Goal: Transaction & Acquisition: Purchase product/service

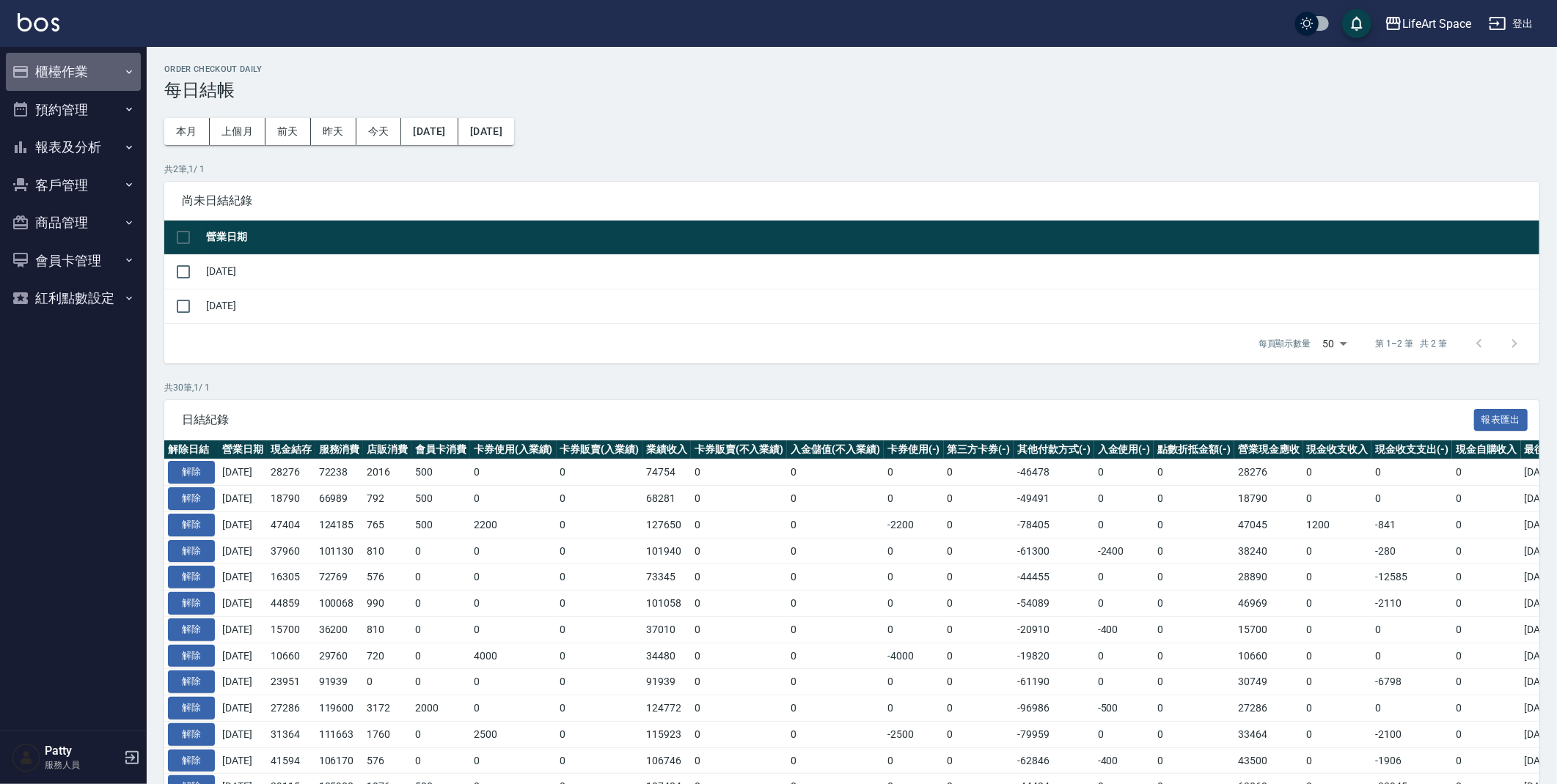
click at [71, 79] on button "櫃檯作業" at bounding box center [73, 71] width 135 height 38
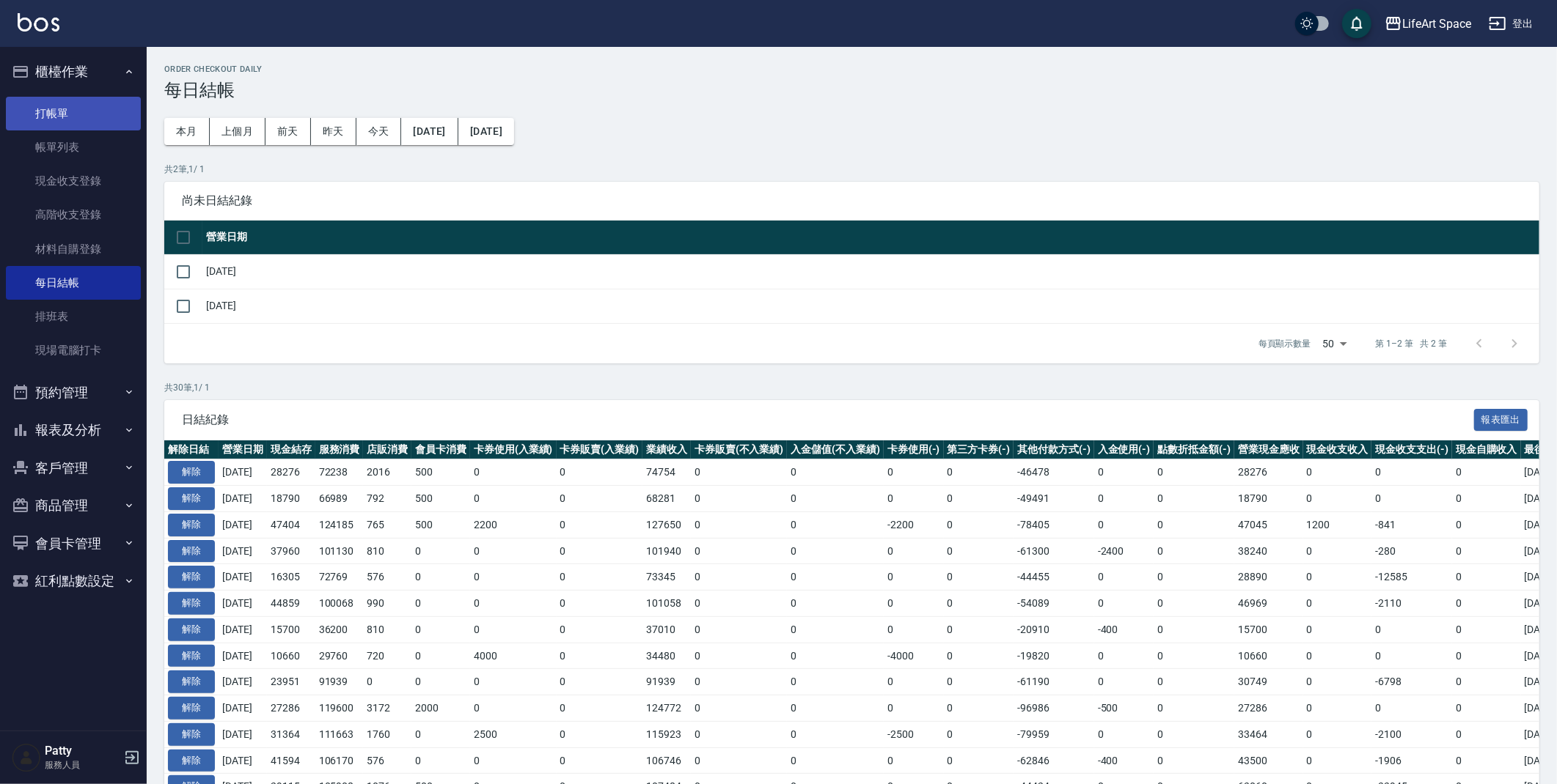
click at [94, 118] on link "打帳單" at bounding box center [73, 113] width 135 height 34
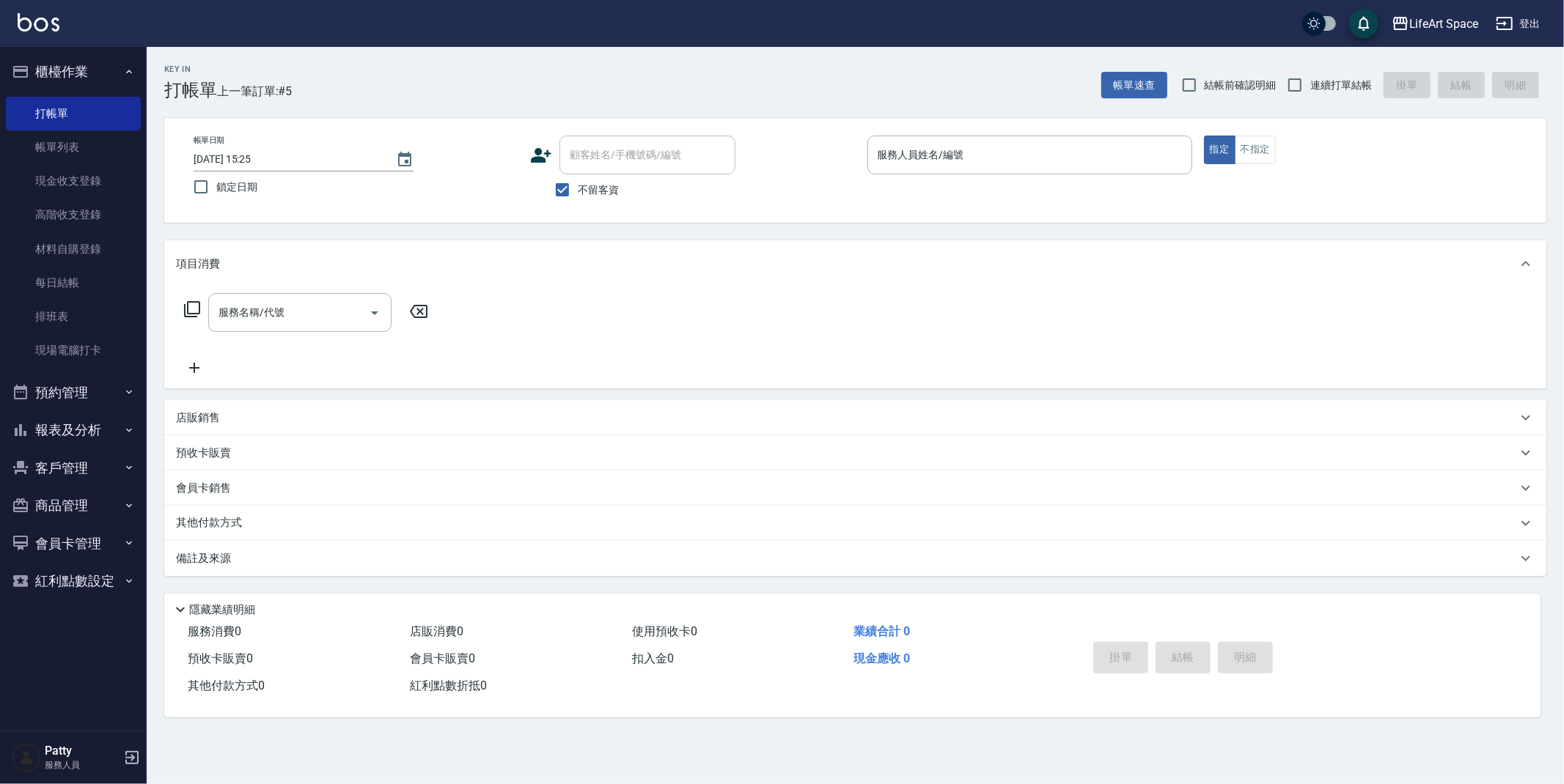
click at [568, 184] on input "不留客資" at bounding box center [562, 190] width 31 height 31
checkbox input "false"
click at [588, 160] on div "顧客姓名/手機號碼/編號 顧客姓名/手機號碼/編號" at bounding box center [646, 155] width 176 height 39
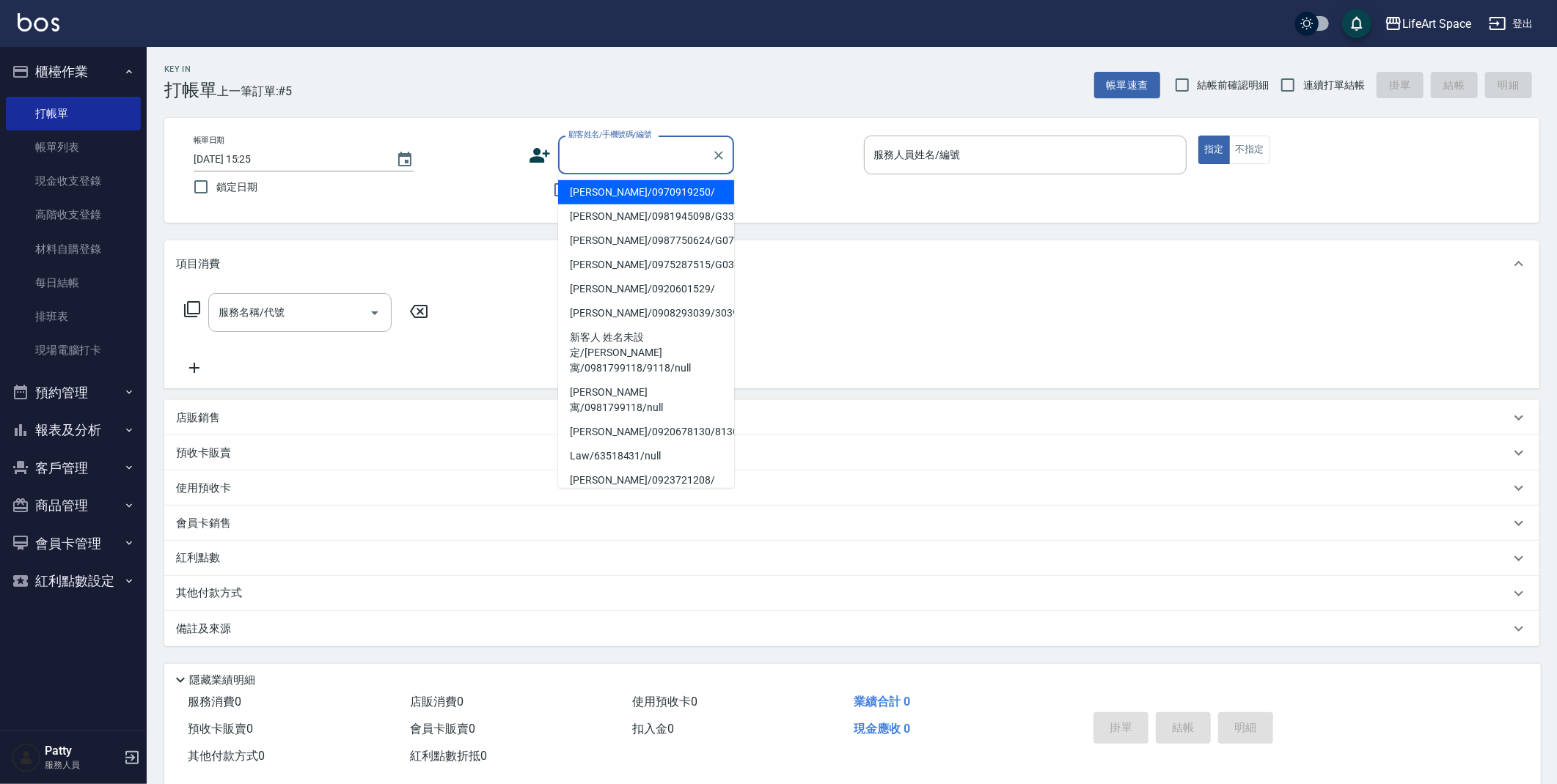
type input "ㄕ"
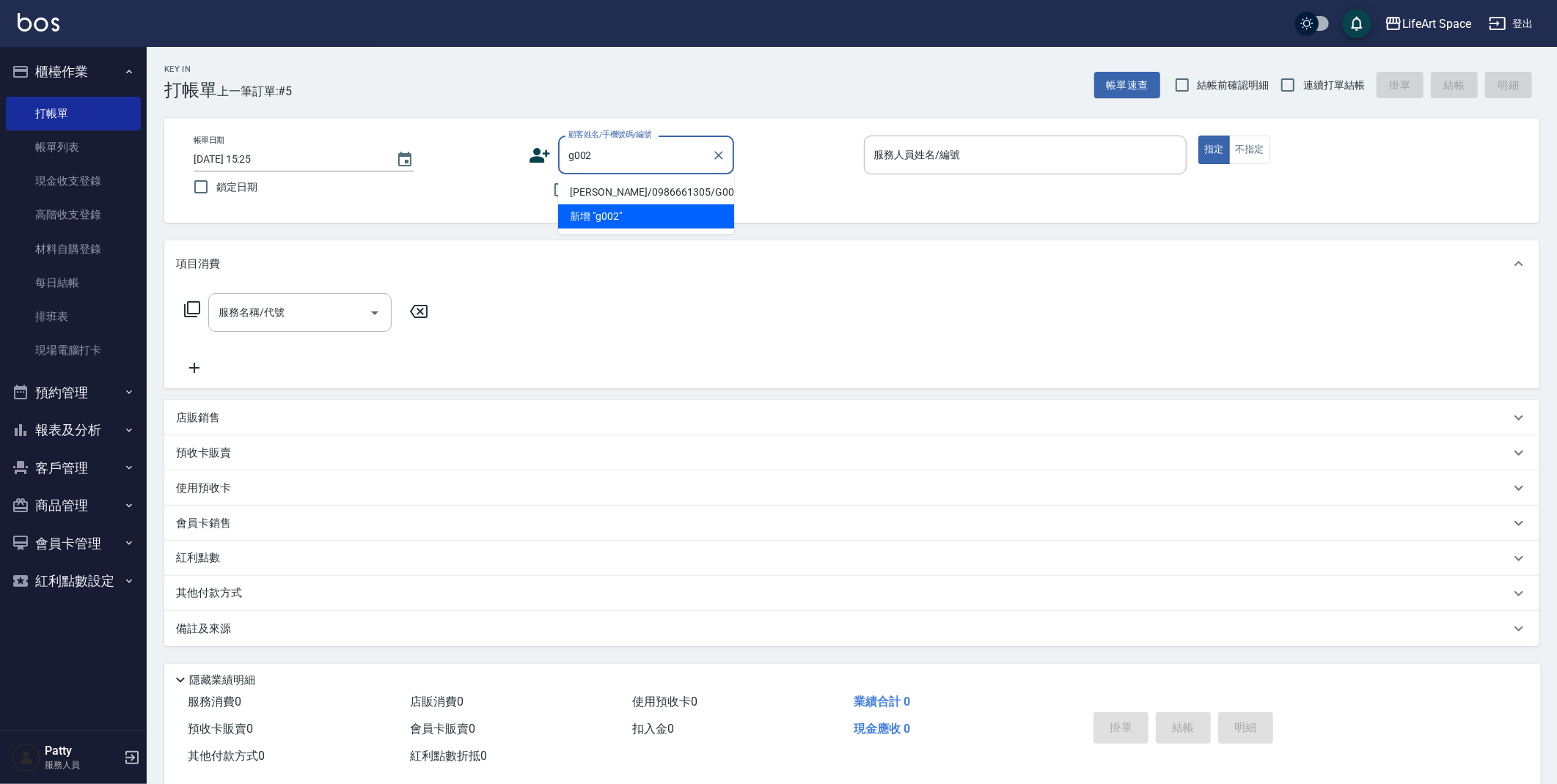
drag, startPoint x: 650, startPoint y: 191, endPoint x: 551, endPoint y: 209, distance: 100.6
click at [650, 191] on li "[PERSON_NAME]/0986661305/G002" at bounding box center [645, 193] width 176 height 24
type input "[PERSON_NAME]/0986661305/G002"
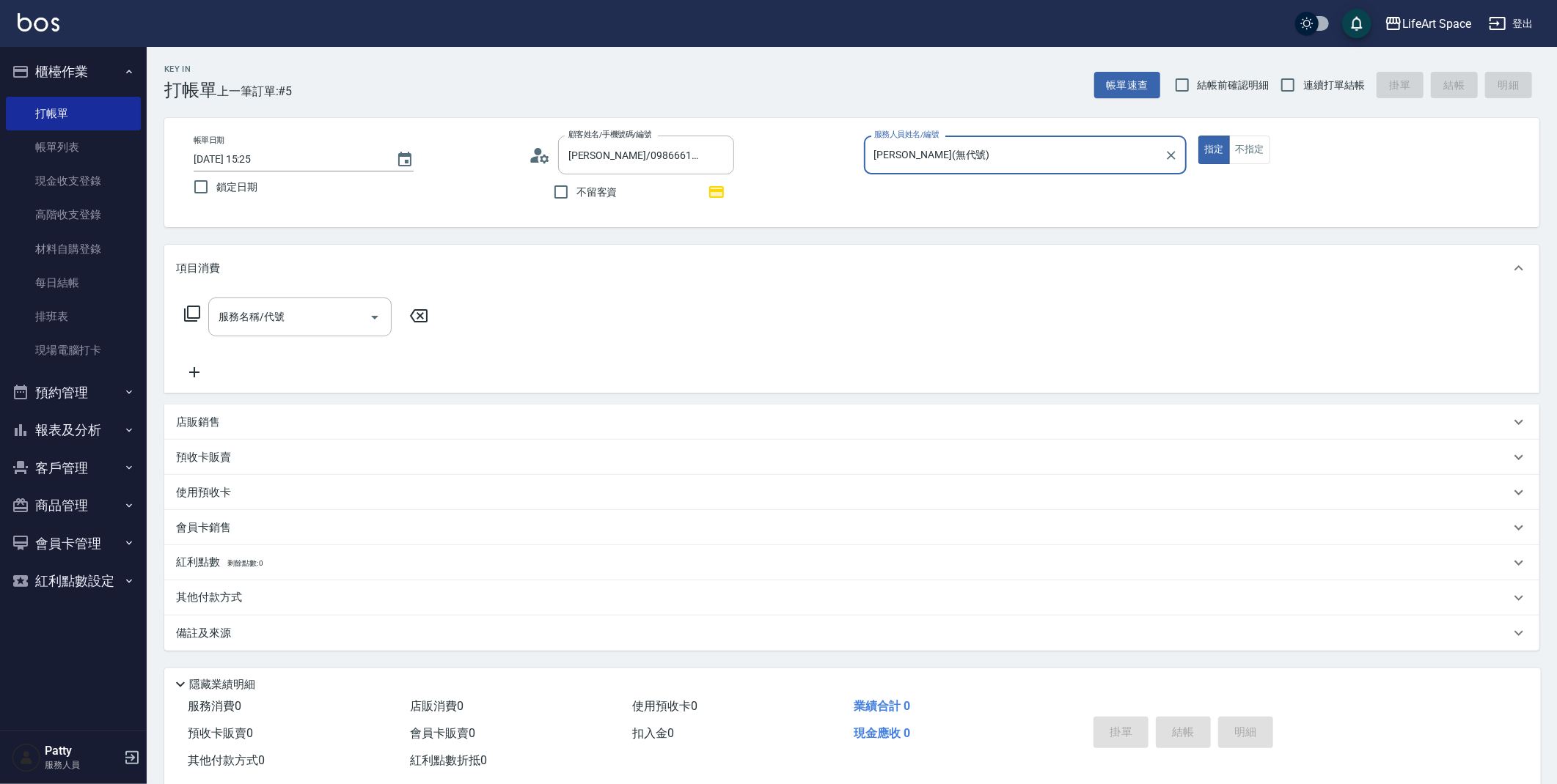
type input "[PERSON_NAME](無代號)"
click at [222, 604] on p "其他付款方式 入金可用餘額: 3830" at bounding box center [250, 597] width 150 height 16
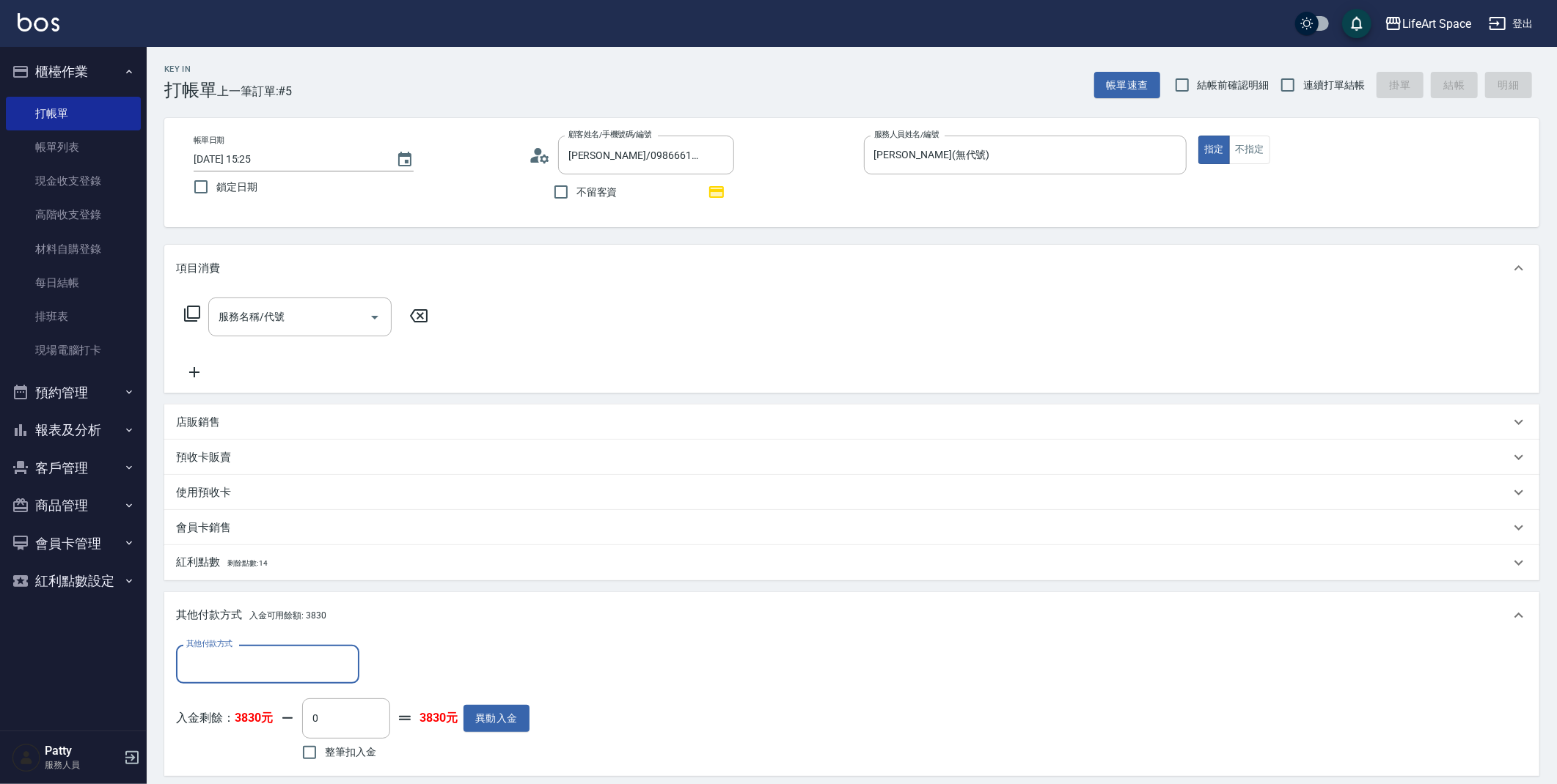
scroll to position [1, 0]
click at [254, 662] on input "其他付款方式" at bounding box center [267, 664] width 170 height 26
drag, startPoint x: 368, startPoint y: 724, endPoint x: 394, endPoint y: 732, distance: 27.2
click at [371, 727] on input "0" at bounding box center [346, 719] width 88 height 40
type input "0"
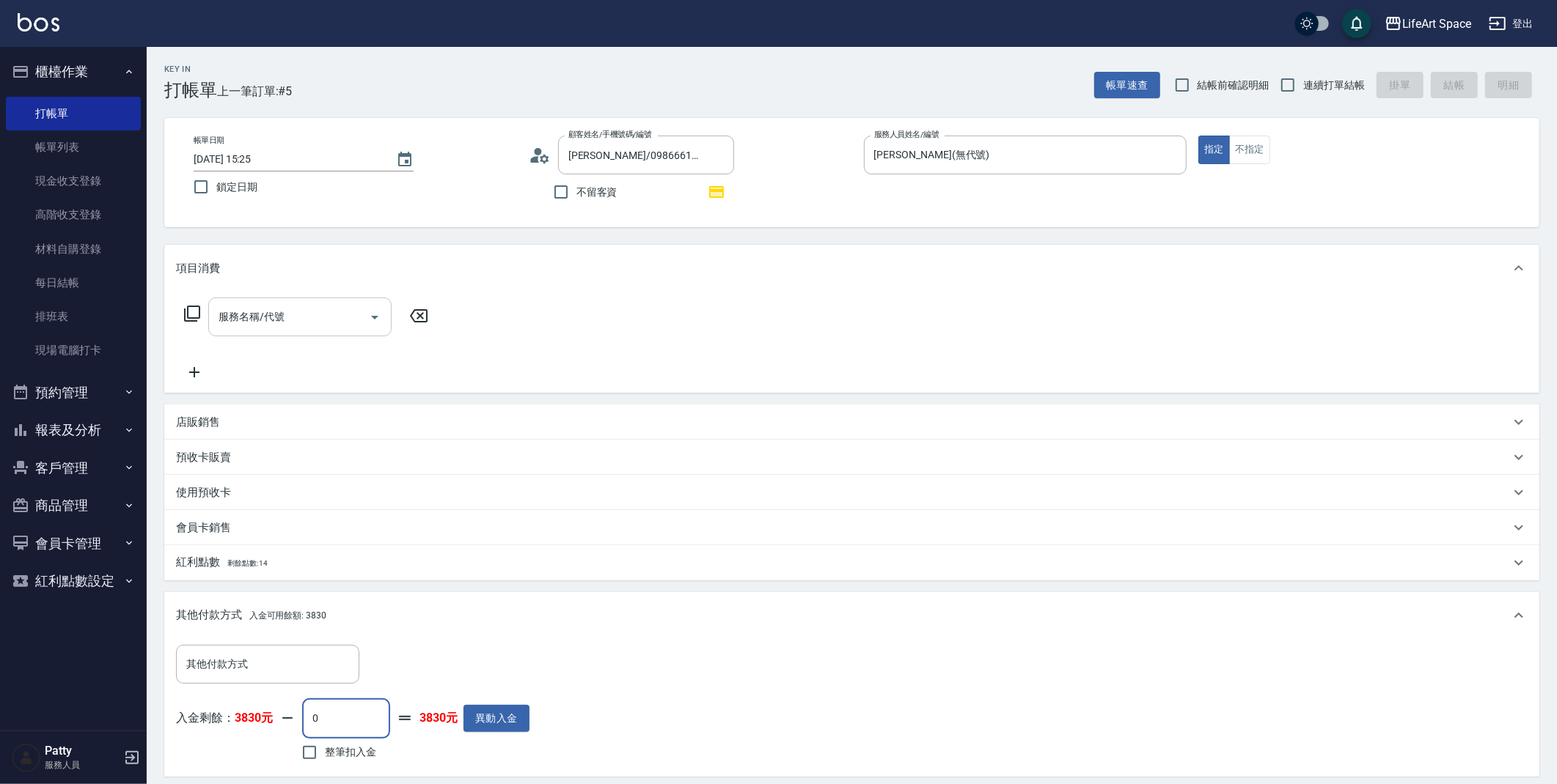
click at [243, 313] on div "服務名稱/代號 服務名稱/代號" at bounding box center [300, 317] width 184 height 39
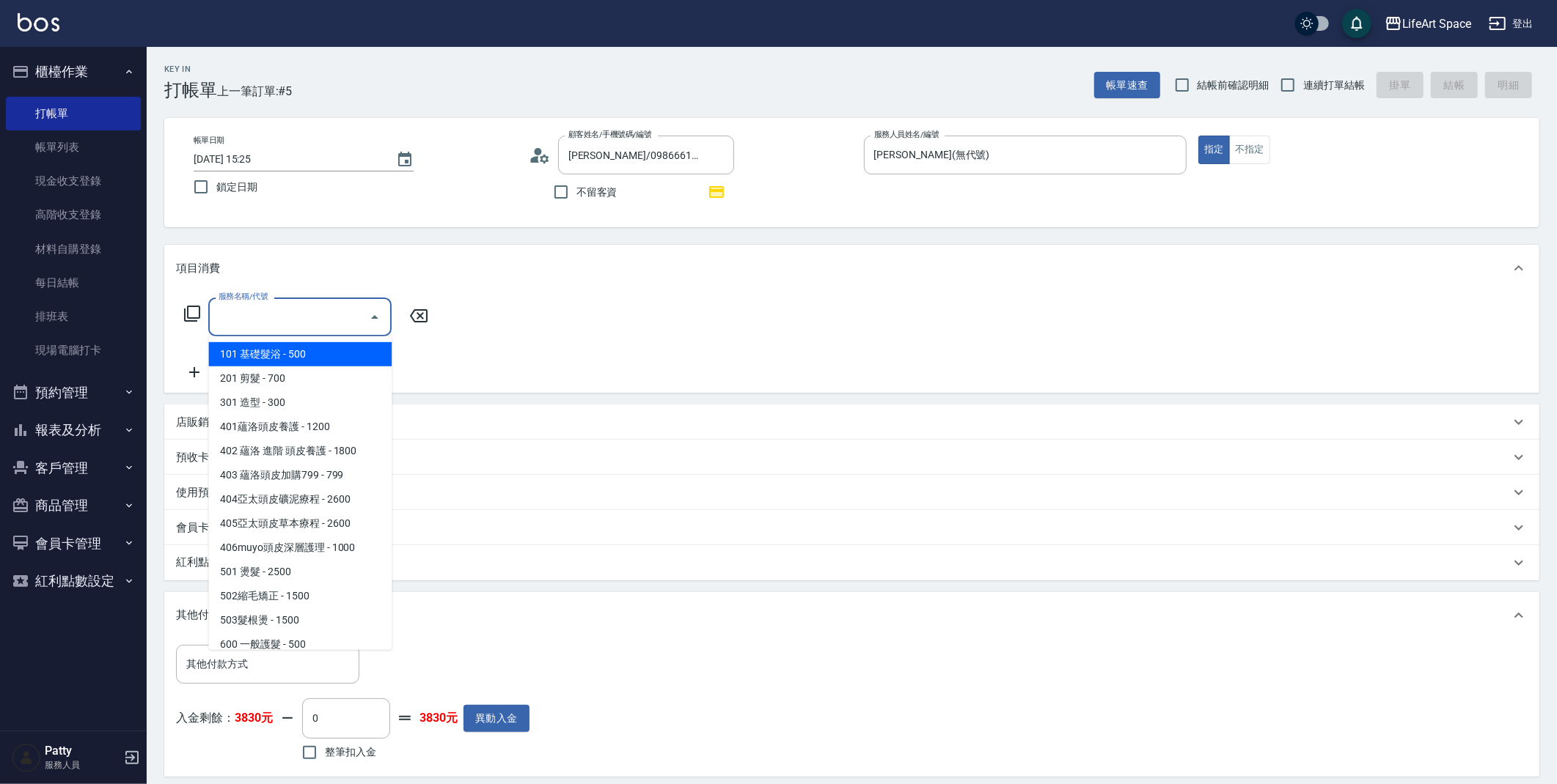
click at [262, 360] on span "101 基礎髮浴 - 500" at bounding box center [300, 354] width 184 height 24
type input "101 基礎髮浴 (101)"
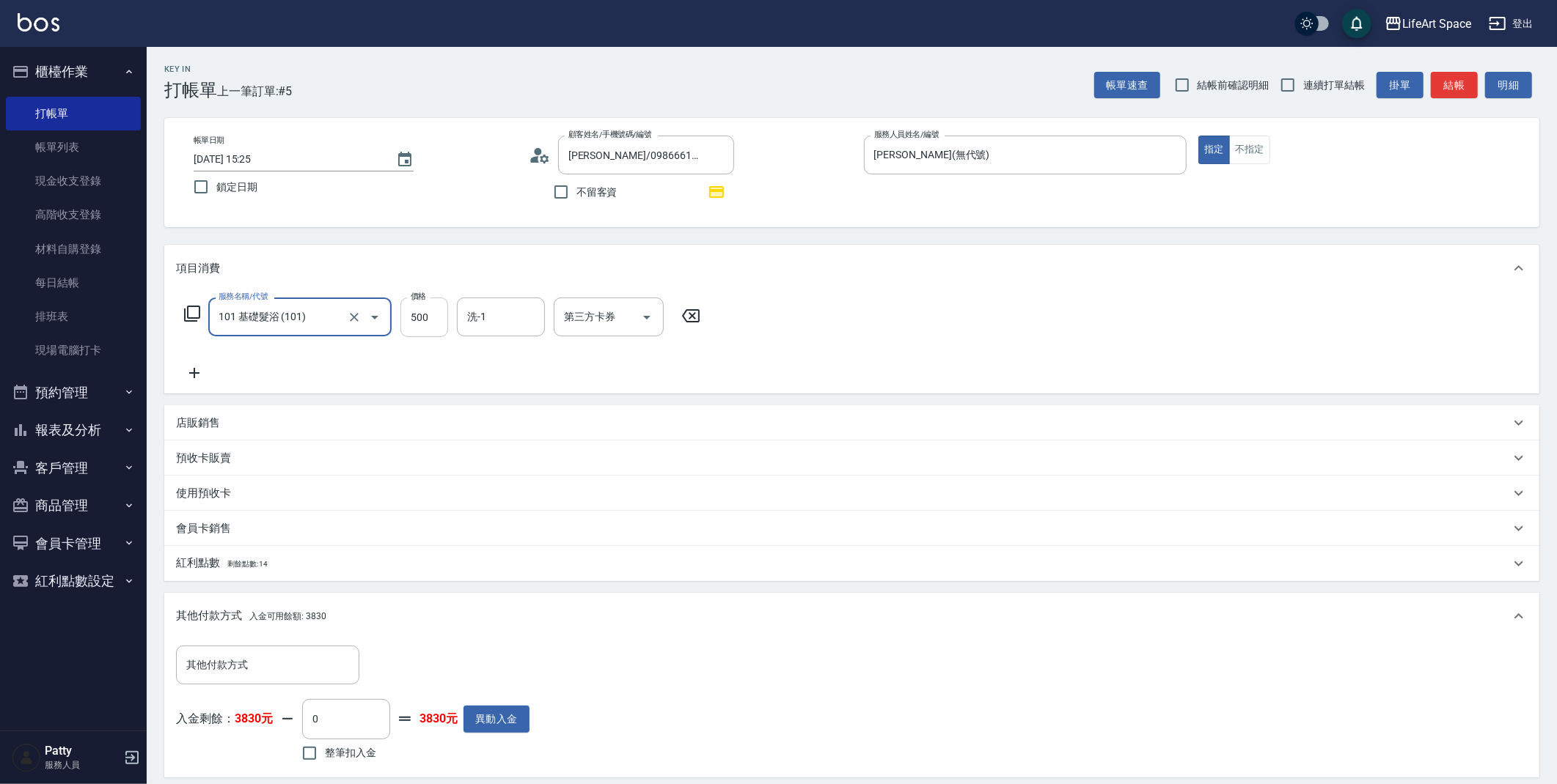
click at [420, 320] on input "500" at bounding box center [424, 318] width 48 height 40
type input "900"
click at [356, 716] on input "0" at bounding box center [346, 719] width 88 height 40
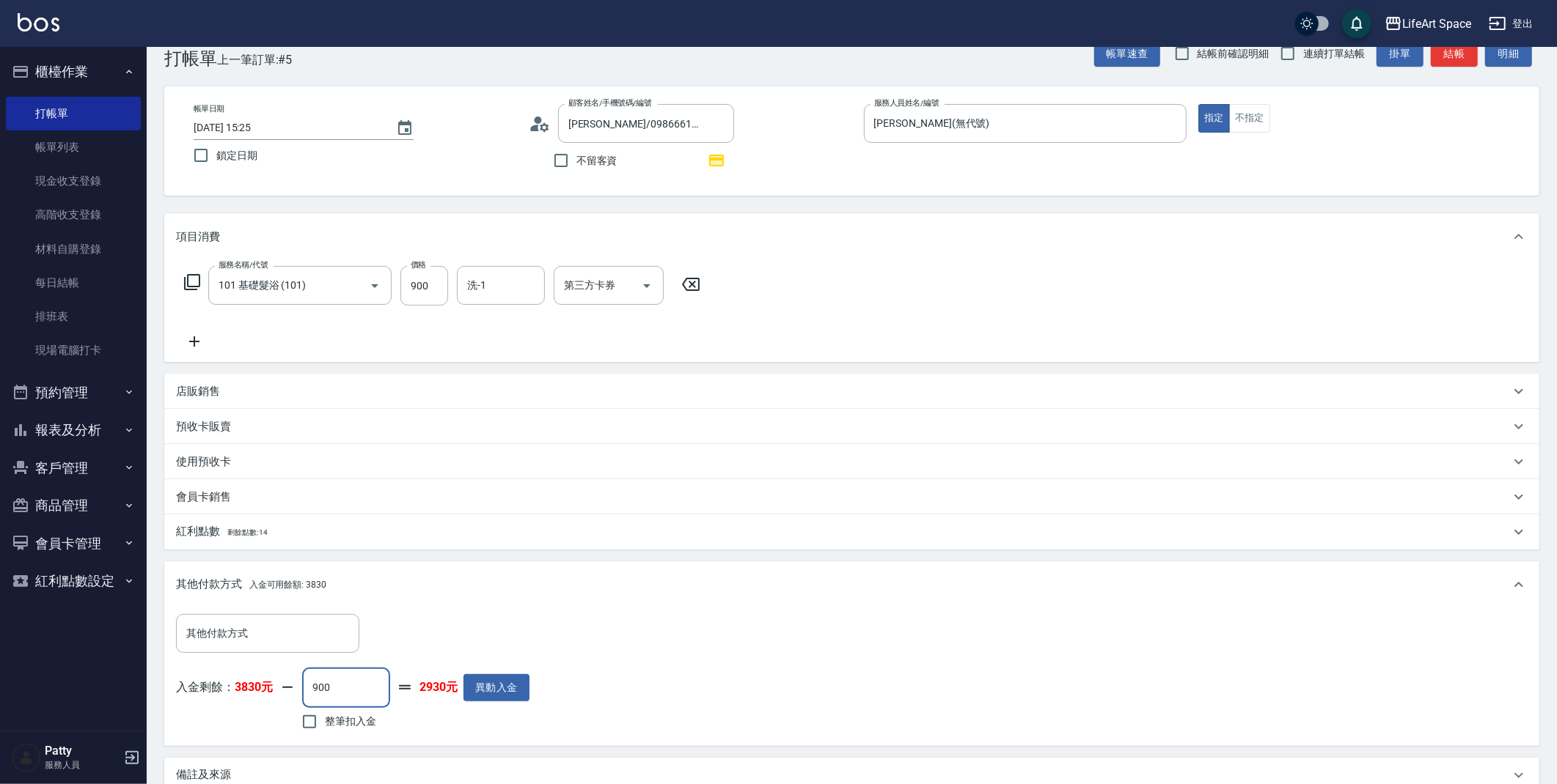
scroll to position [56, 0]
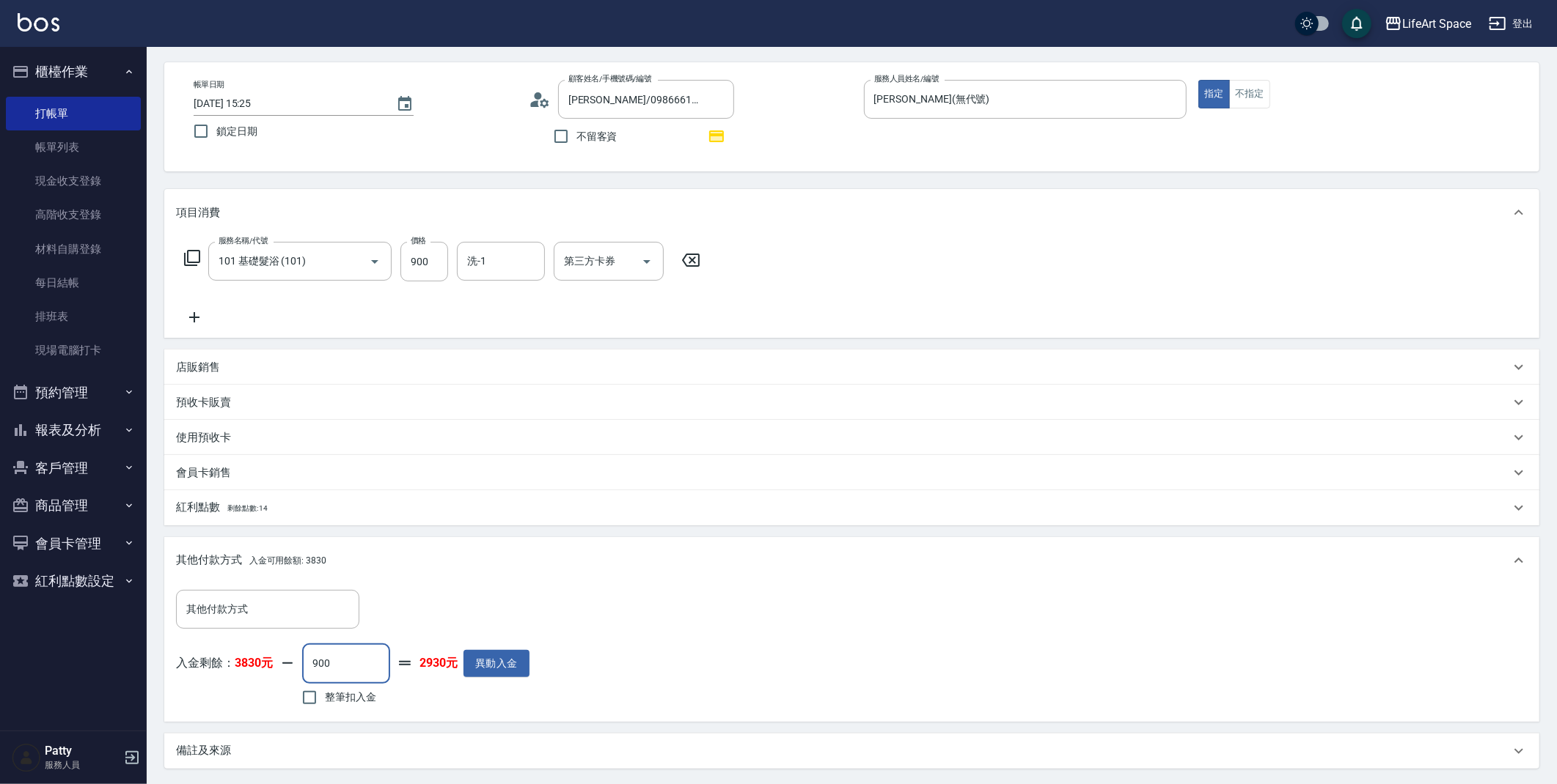
type input "900"
click at [248, 755] on div "備註及來源" at bounding box center [842, 751] width 1334 height 16
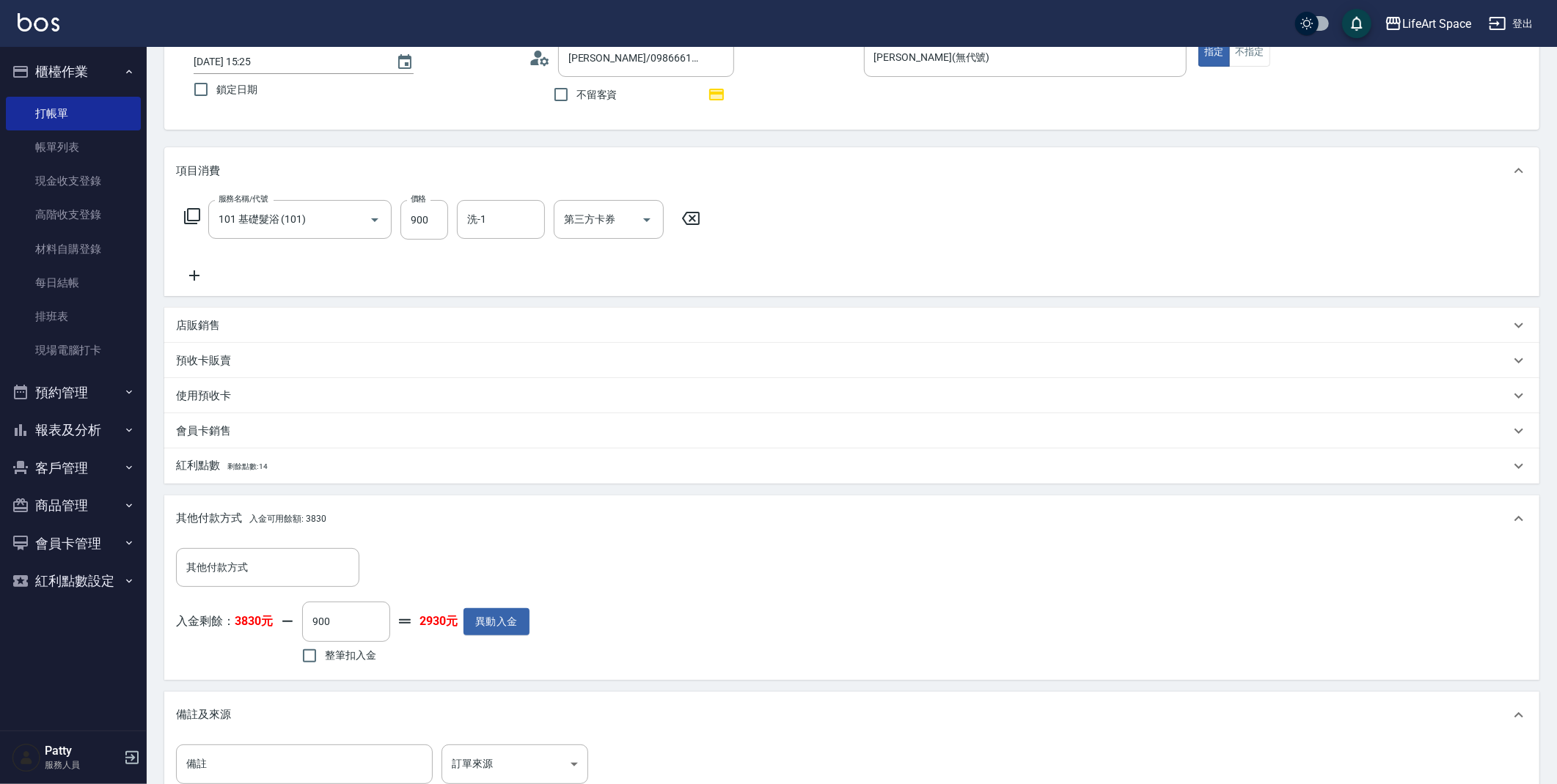
scroll to position [290, 0]
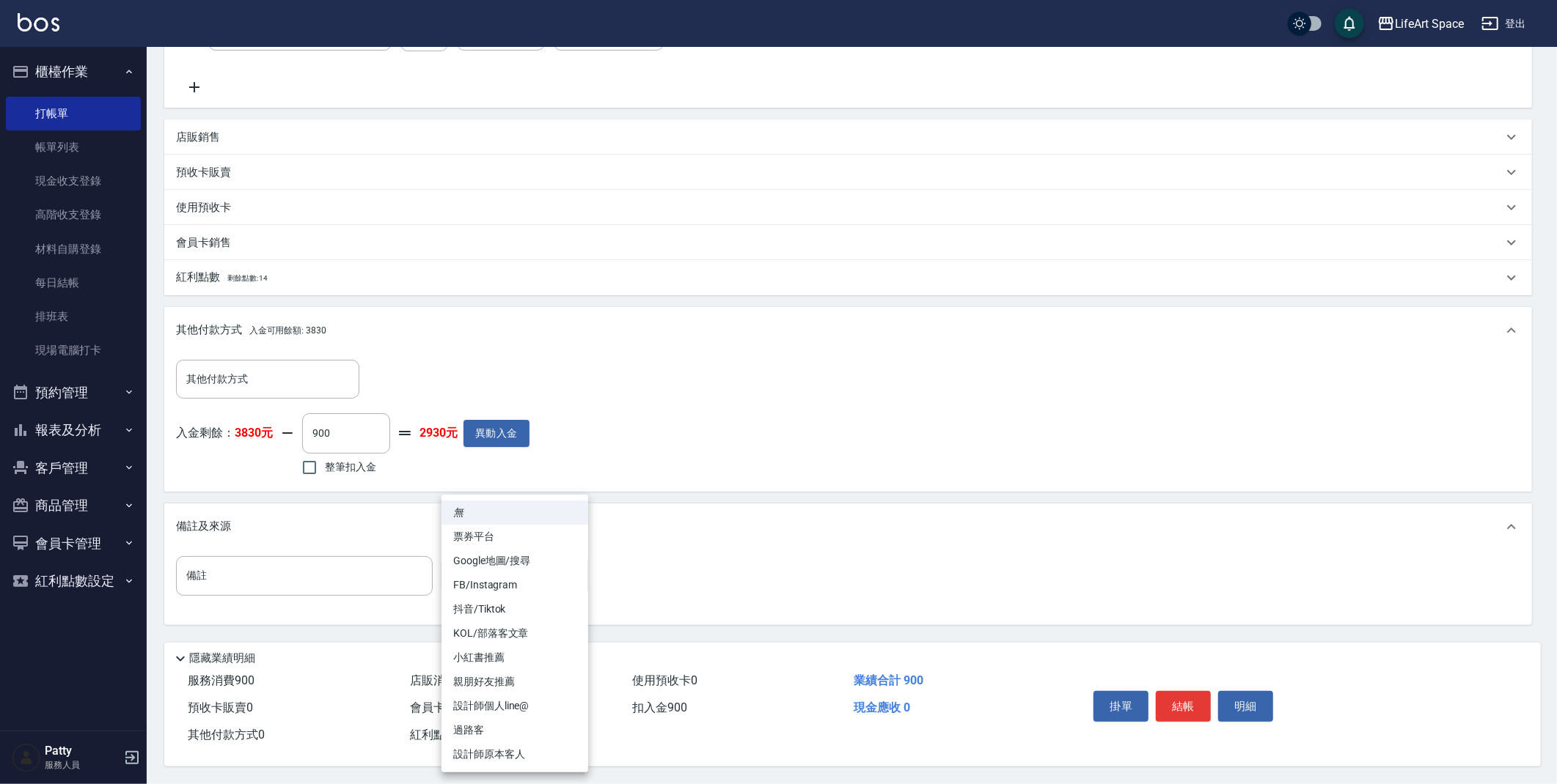
click at [470, 565] on body "LifeArt Space 登出 櫃檯作業 打帳單 帳單列表 現金收支登錄 高階收支登錄 材料自購登錄 每日結帳 排班表 現場電腦打卡 預約管理 預約管理 單…" at bounding box center [778, 249] width 1557 height 1070
click at [500, 747] on li "設計師原本客人" at bounding box center [515, 754] width 147 height 24
type input "設計師原本客人"
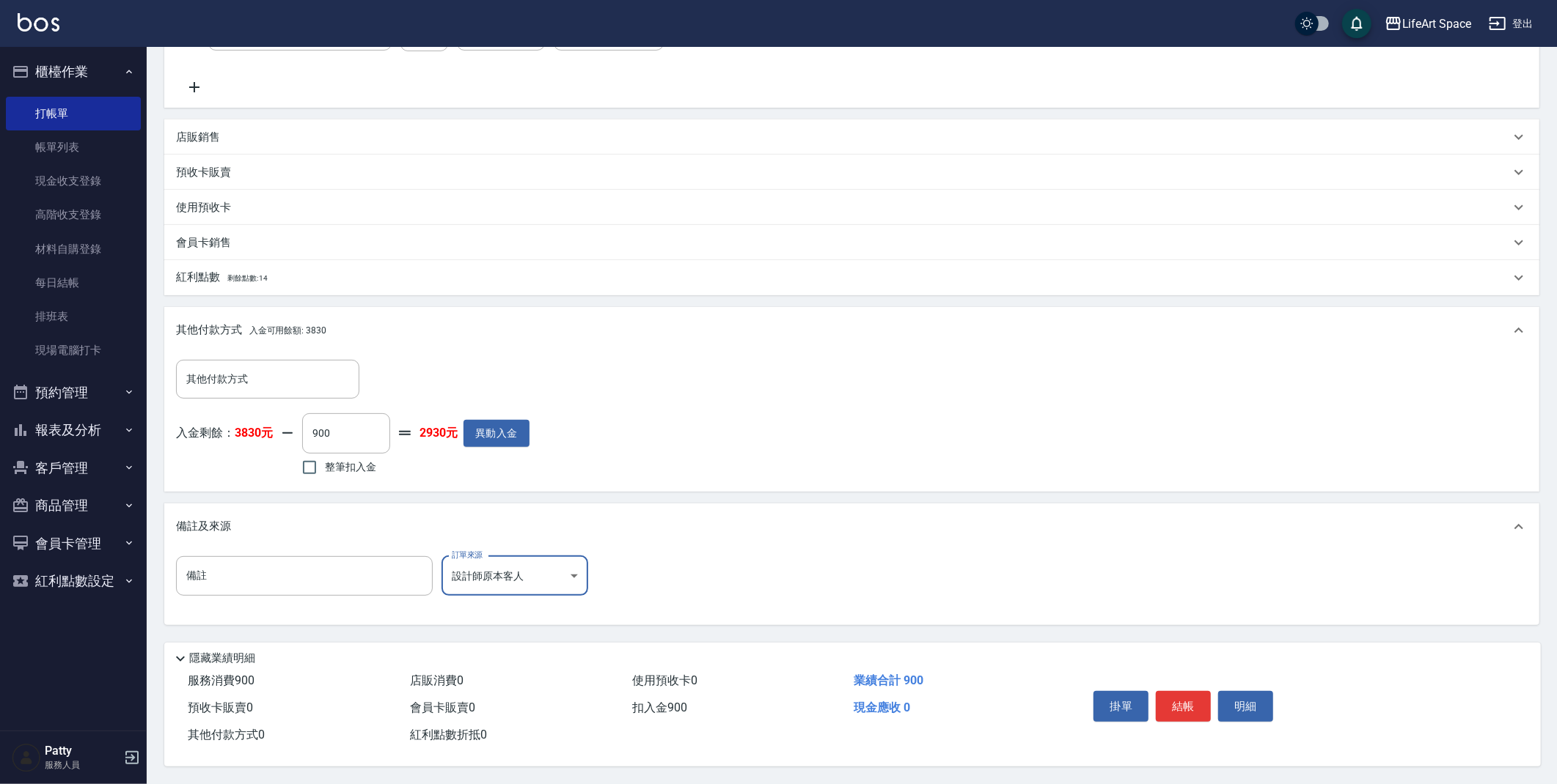
click at [411, 299] on div "項目消費 服務名稱/代號 101 基礎髮浴 (101) 服務名稱/代號 價格 900 價格 洗-1 洗-1 第三方卡券 第三方卡券 店販銷售 服務人員姓名/編…" at bounding box center [851, 292] width 1375 height 666
click at [313, 287] on div "紅利點數 剩餘點數: 14" at bounding box center [851, 277] width 1375 height 35
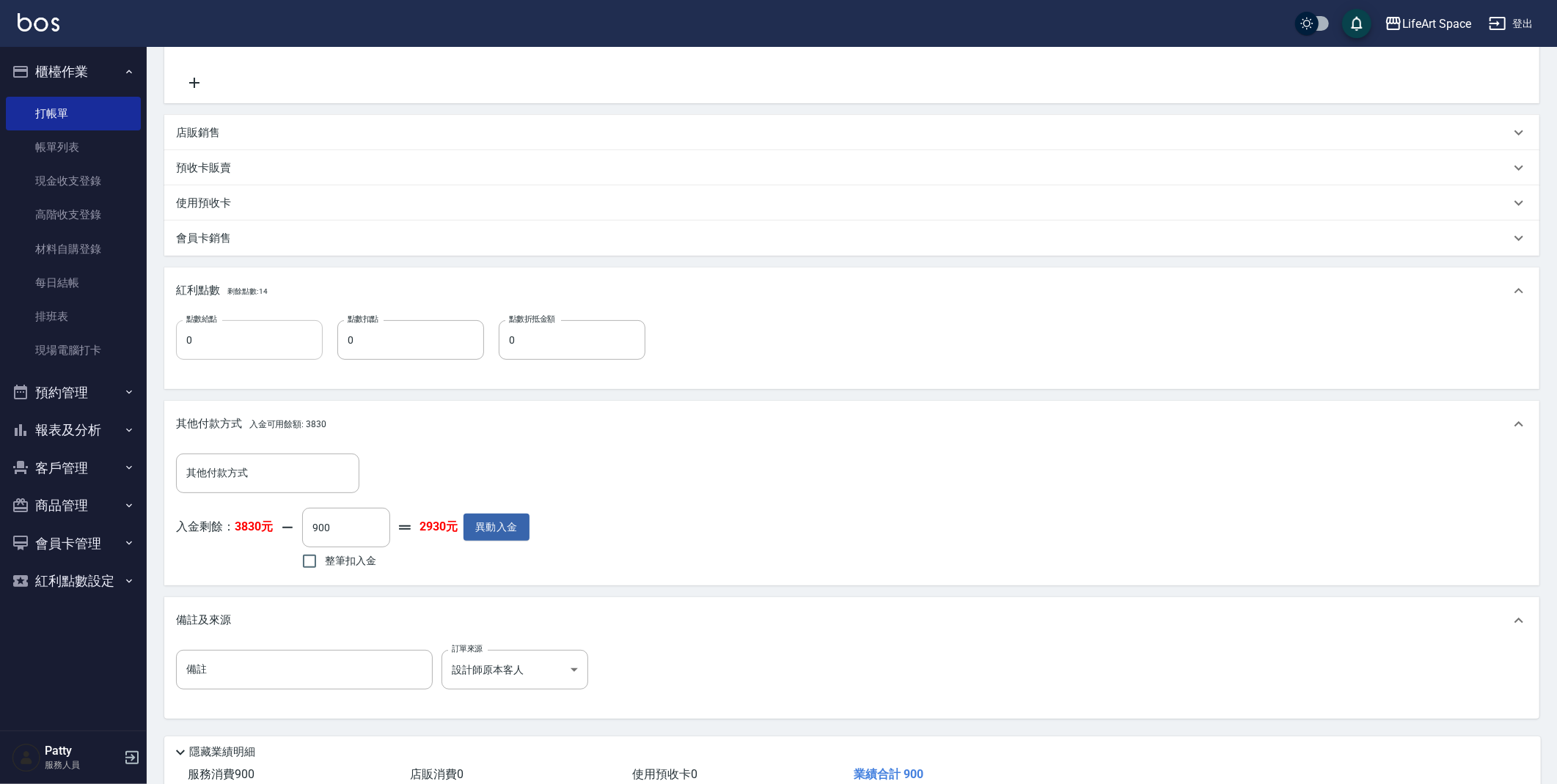
click at [257, 362] on div "點數給點 0 點數給點 點數扣點 0 點數扣點 點數折抵金額 0 點數折抵金額" at bounding box center [851, 349] width 1351 height 58
click at [282, 325] on input "0" at bounding box center [249, 340] width 147 height 40
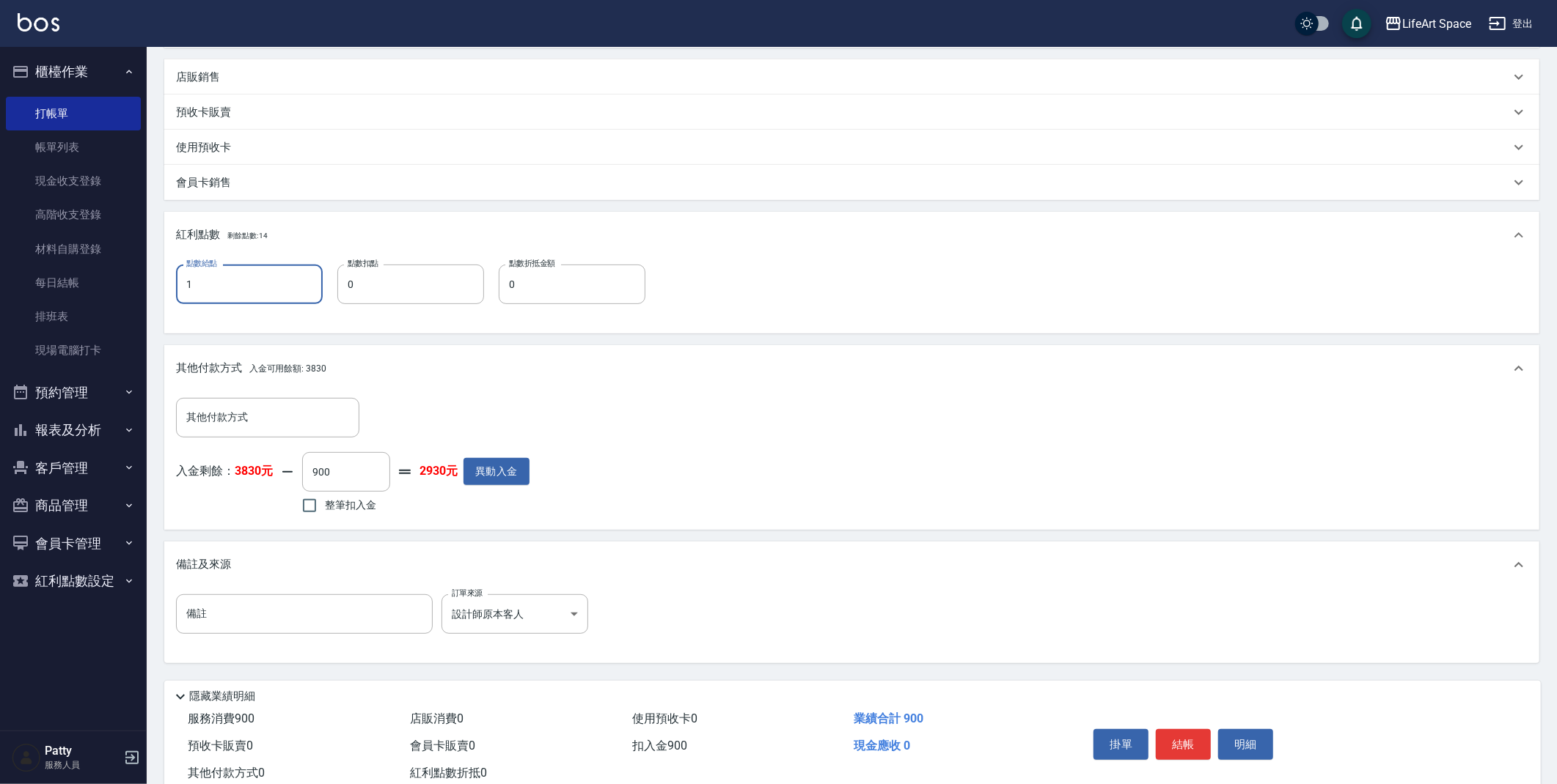
scroll to position [388, 0]
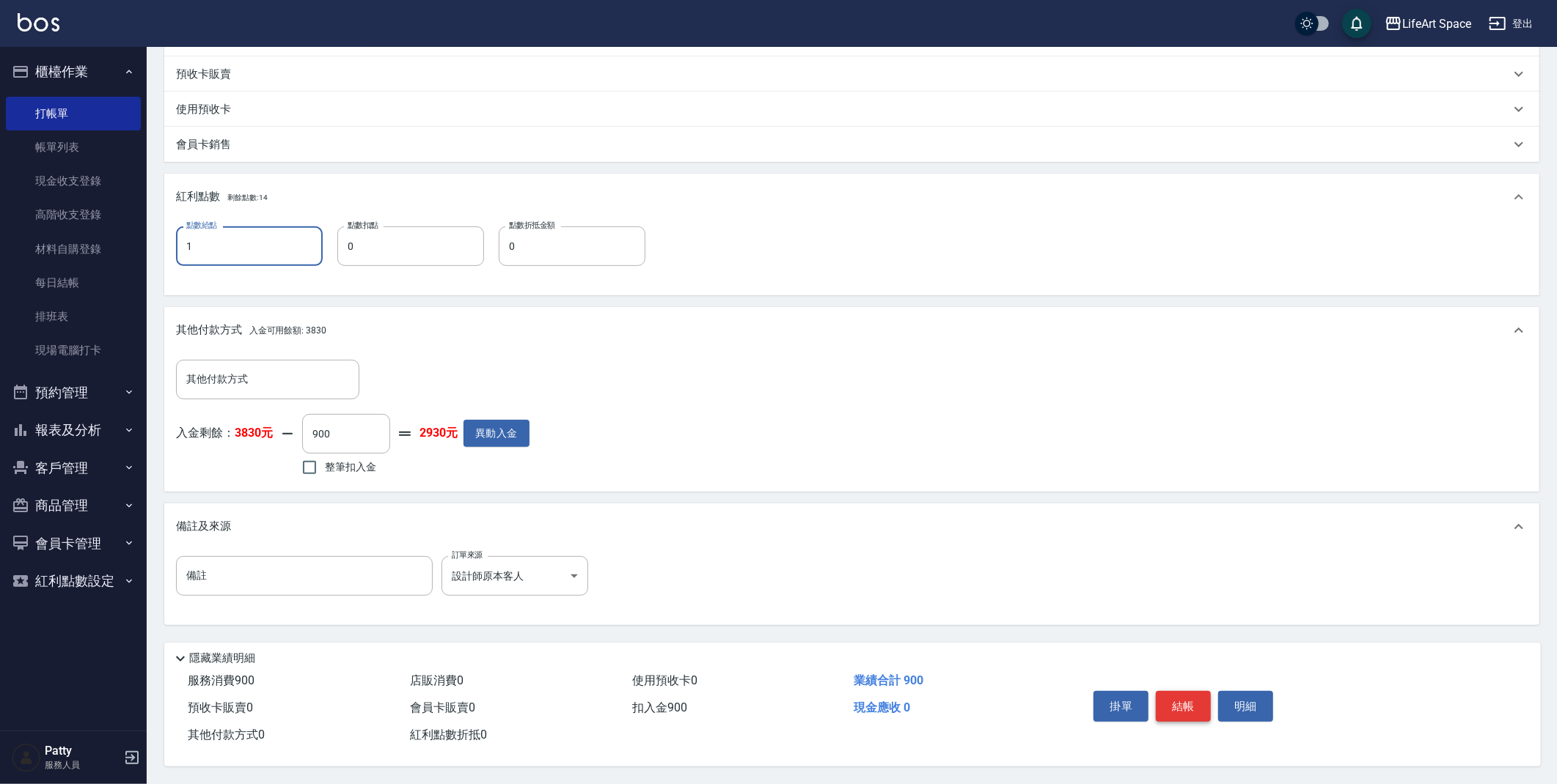
type input "1"
click at [1184, 711] on button "結帳" at bounding box center [1183, 706] width 55 height 31
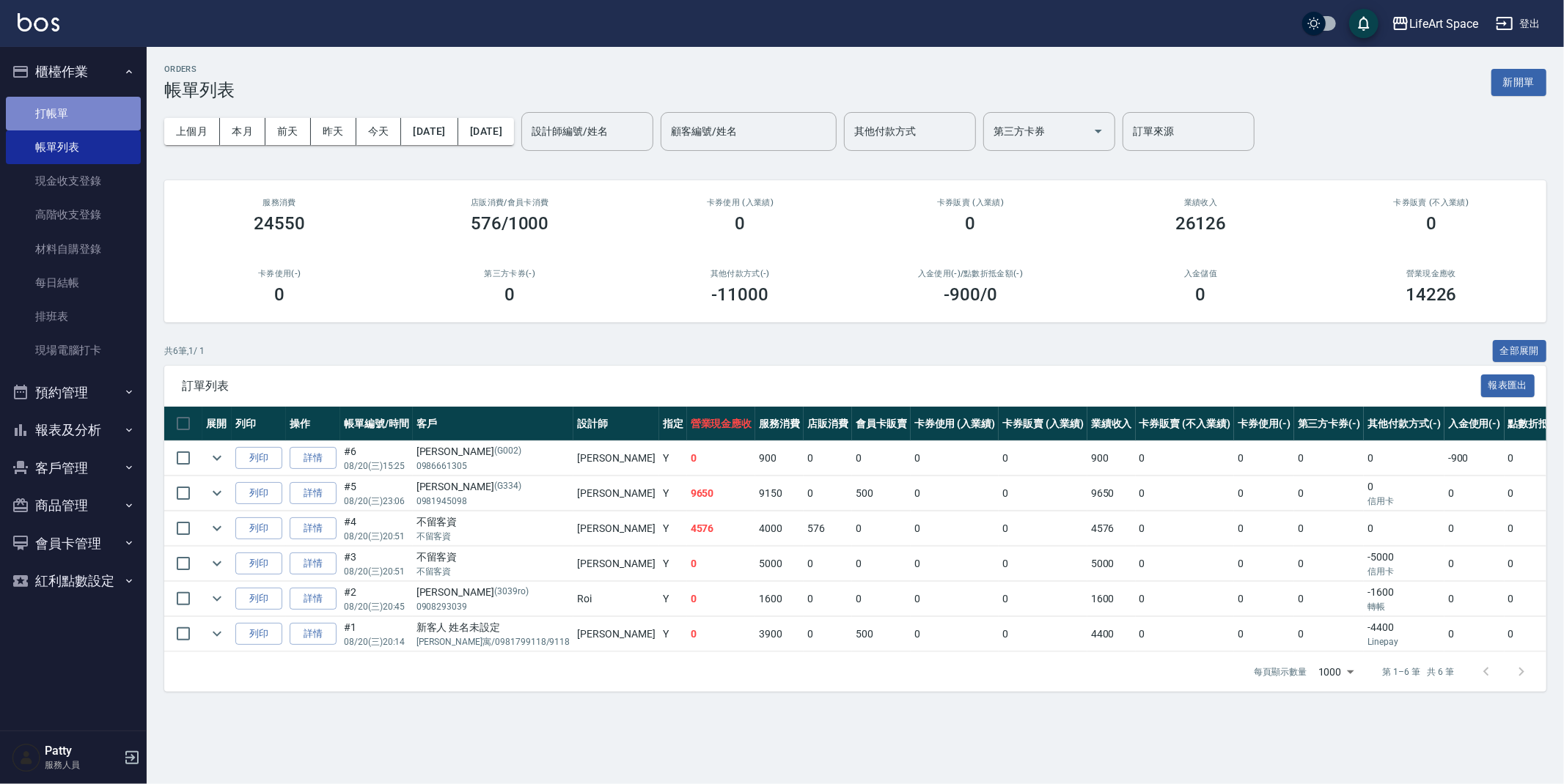
click at [33, 111] on link "打帳單" at bounding box center [73, 113] width 135 height 34
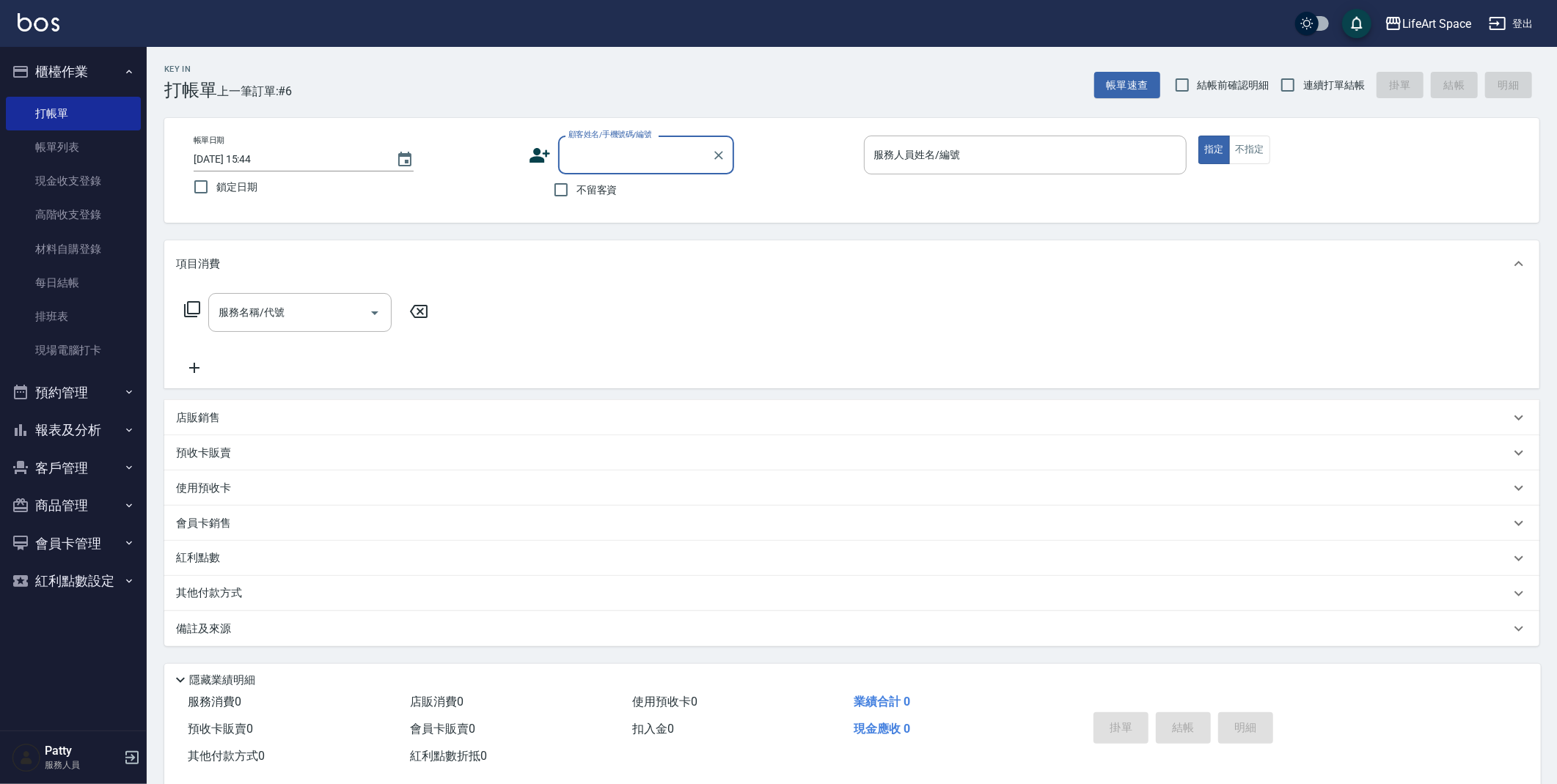
click at [660, 159] on input "顧客姓名/手機號碼/編號" at bounding box center [636, 155] width 141 height 26
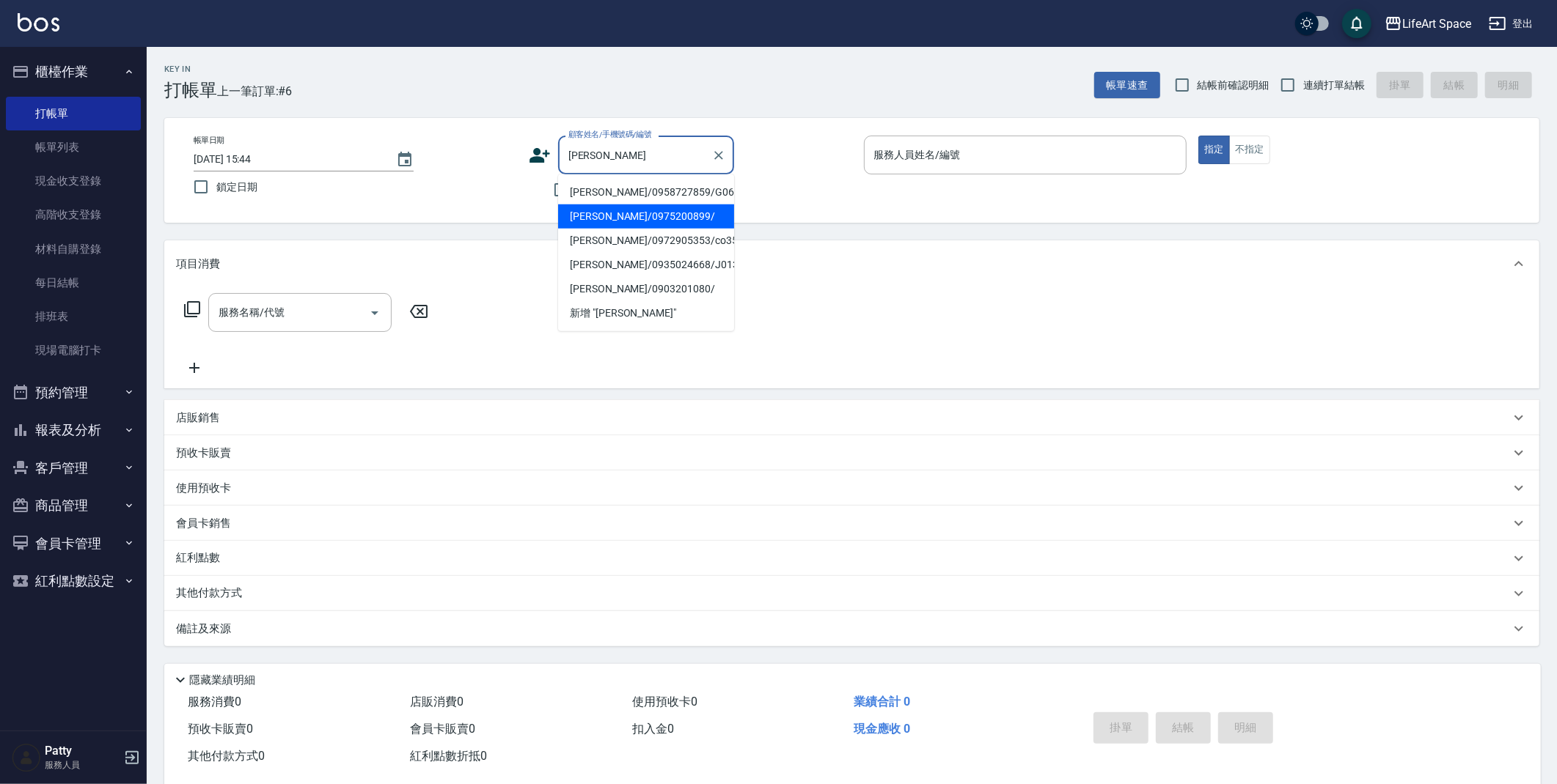
click at [639, 213] on li "[PERSON_NAME]/0975200899/" at bounding box center [645, 216] width 176 height 24
type input "[PERSON_NAME]/0975200899/"
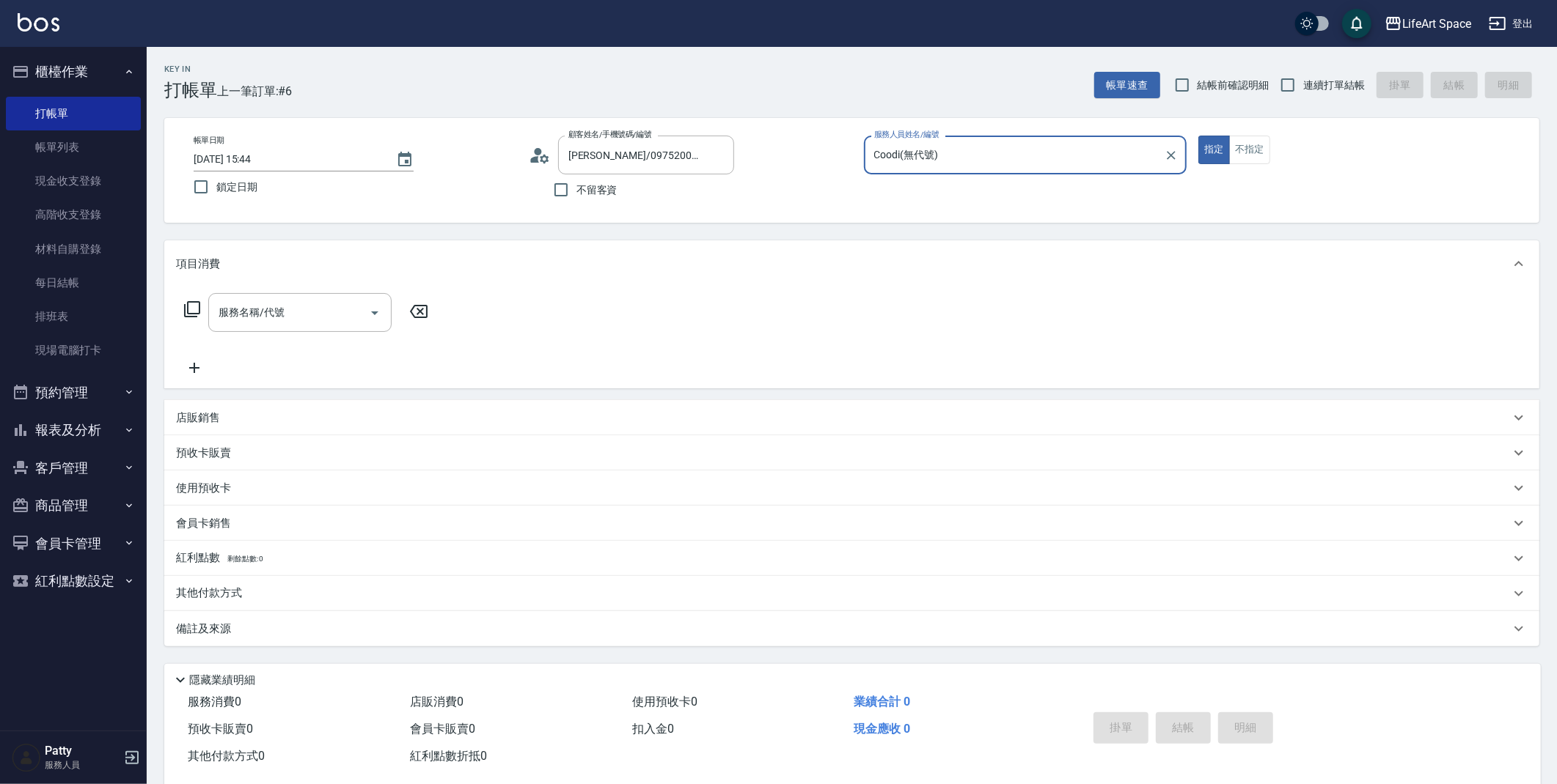
type input "Coodi(無代號)"
click at [267, 312] on div "服務名稱/代號 服務名稱/代號" at bounding box center [300, 312] width 184 height 39
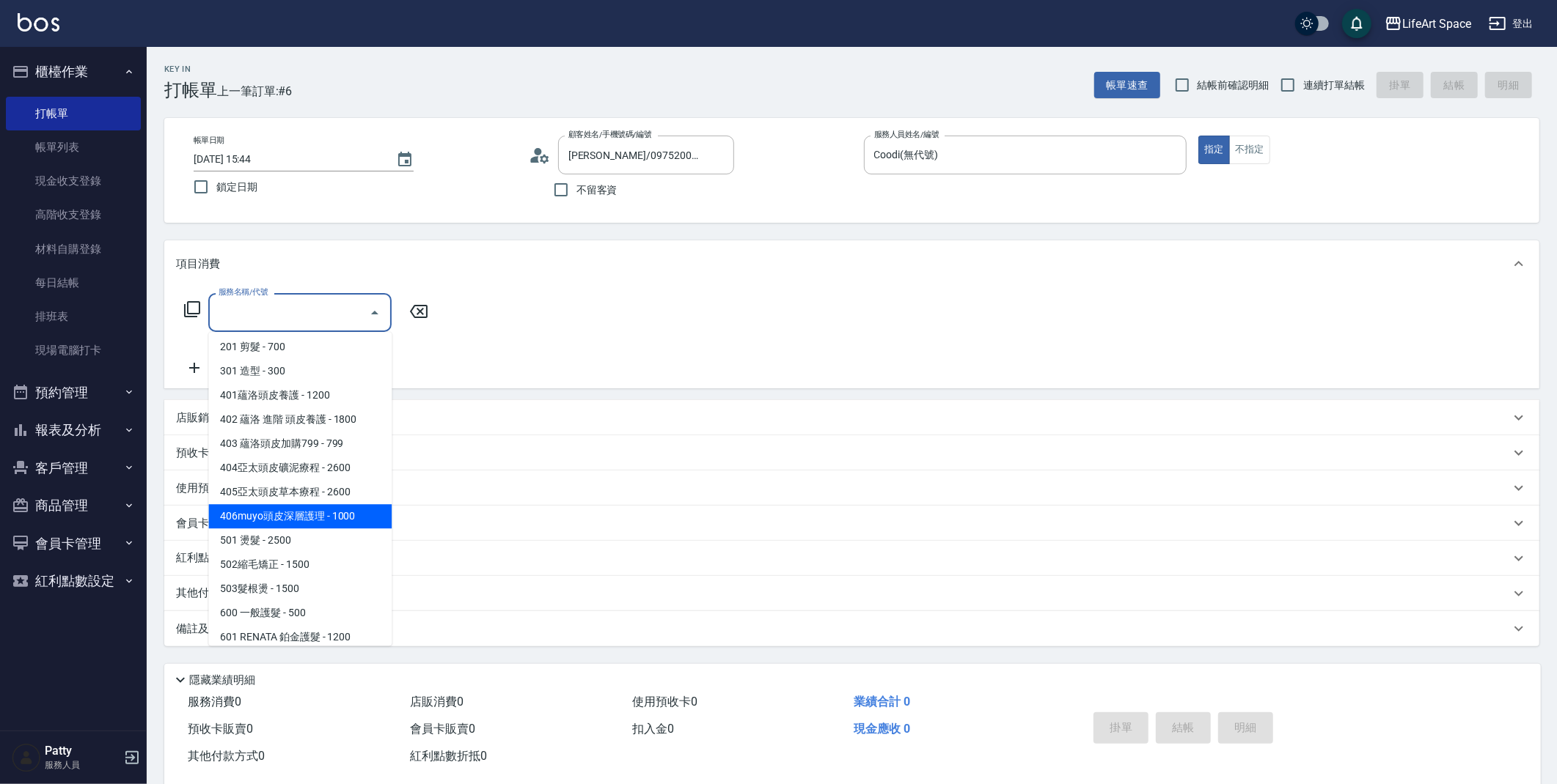
scroll to position [192, 0]
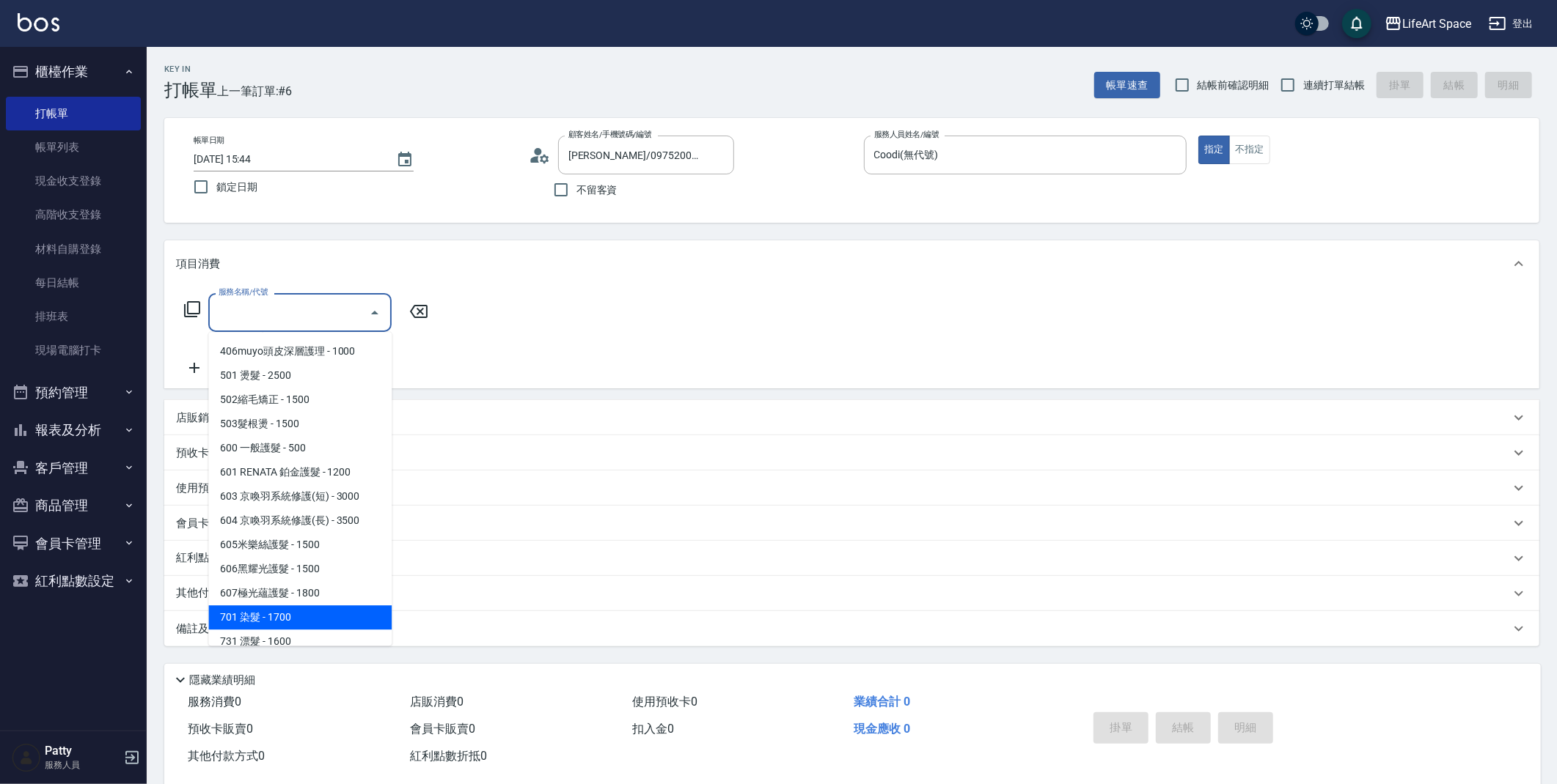
click at [276, 611] on span "701 染髮 - 1700" at bounding box center [300, 617] width 184 height 24
type input "701 染髮(701)"
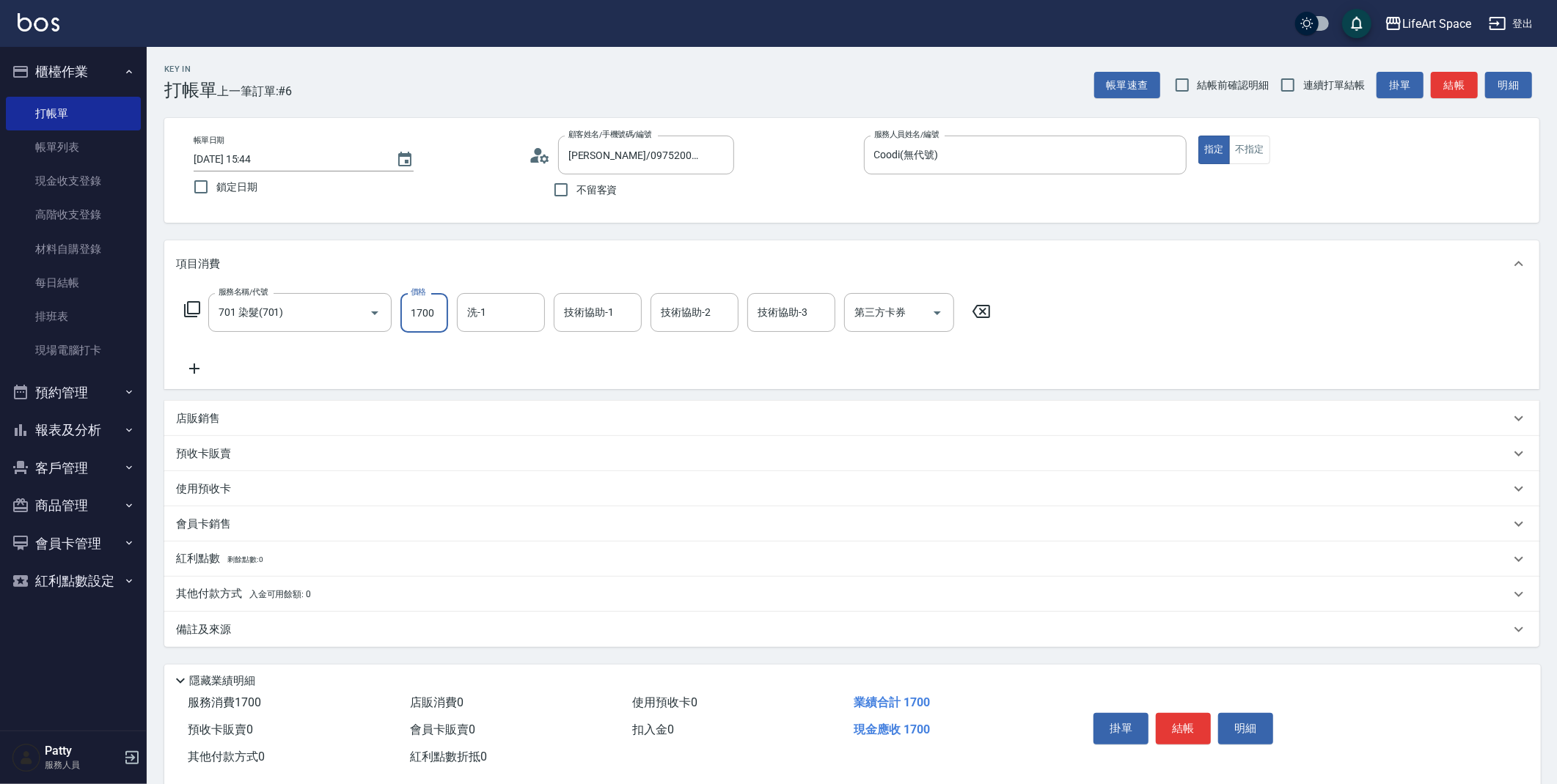
click at [435, 312] on input "1700" at bounding box center [424, 313] width 48 height 40
type input "800"
click at [192, 368] on icon at bounding box center [195, 368] width 10 height 10
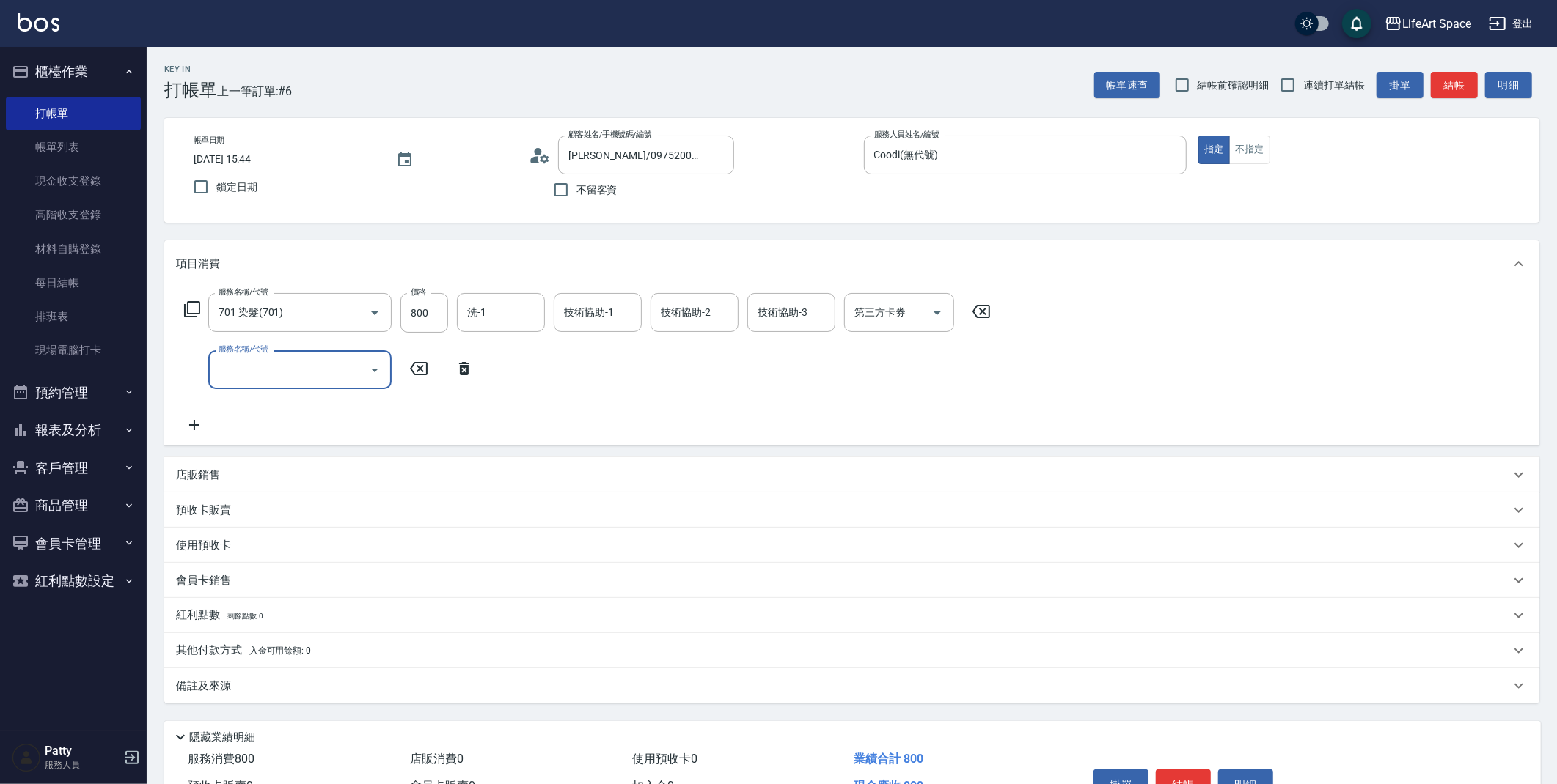
click at [237, 377] on input "服務名稱/代號" at bounding box center [288, 370] width 148 height 26
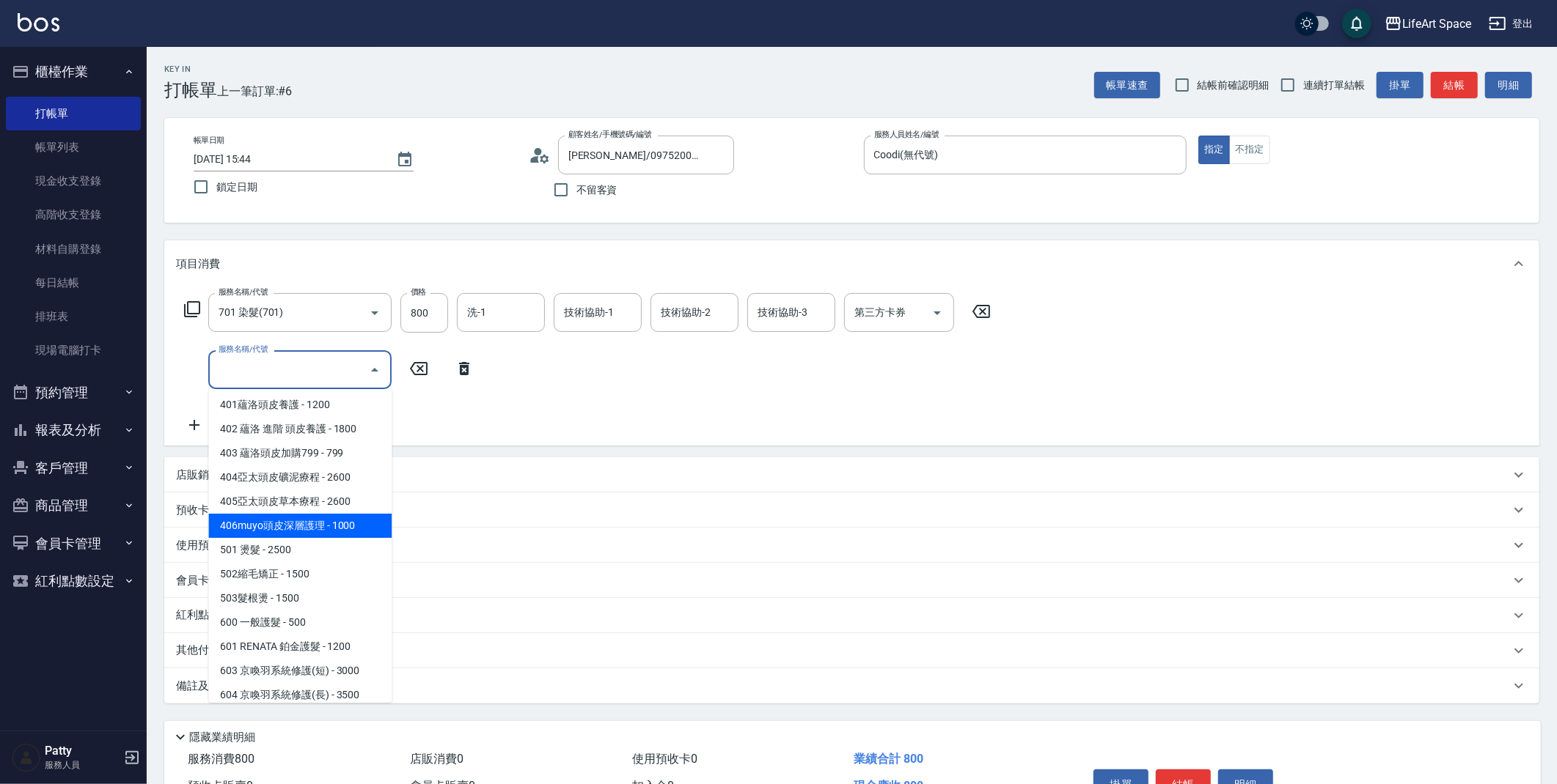
scroll to position [229, 0]
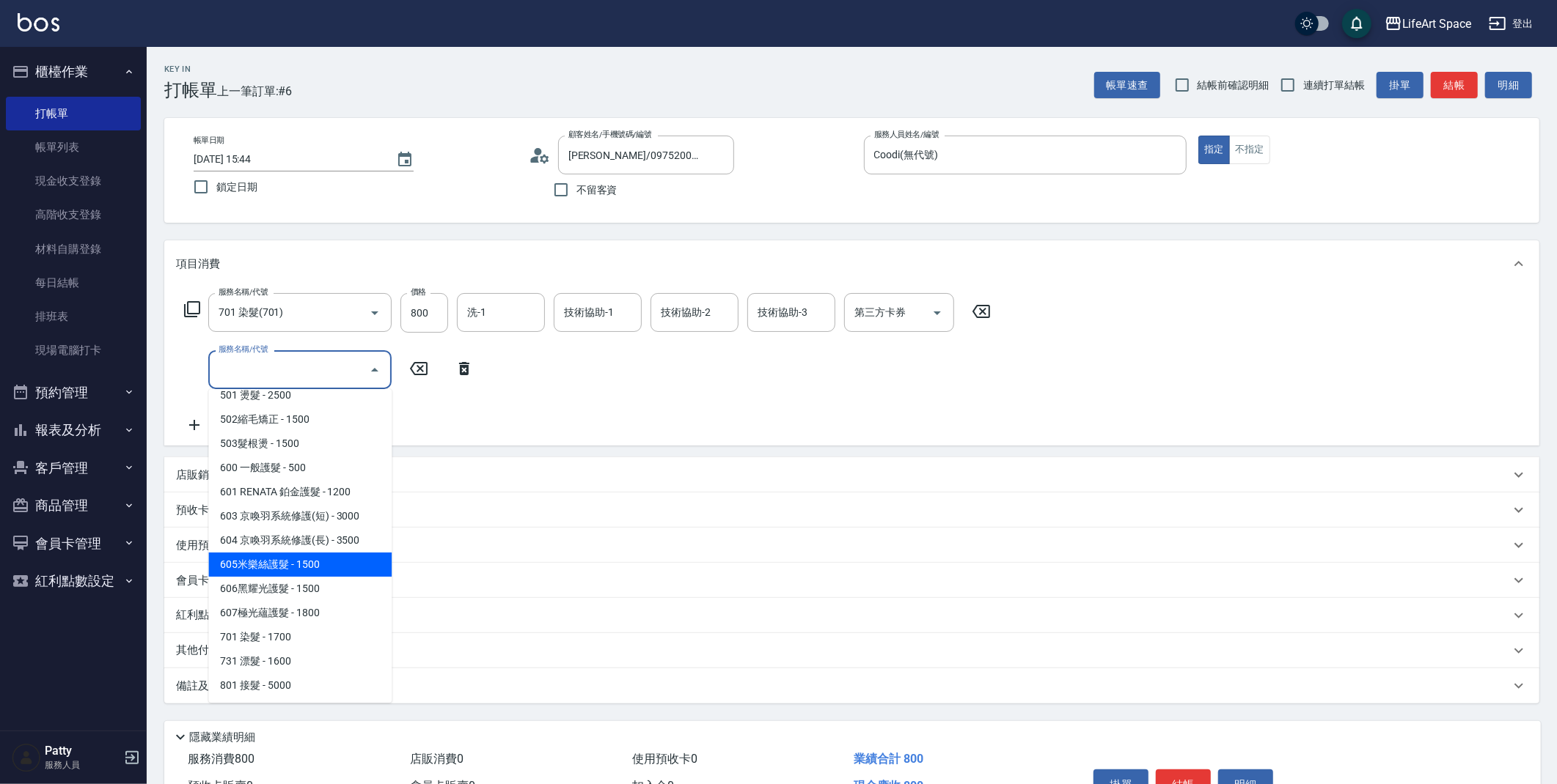
click at [293, 562] on span "605米樂絲護髮 - 1500" at bounding box center [300, 565] width 184 height 24
type input "605米樂絲護髮(605)"
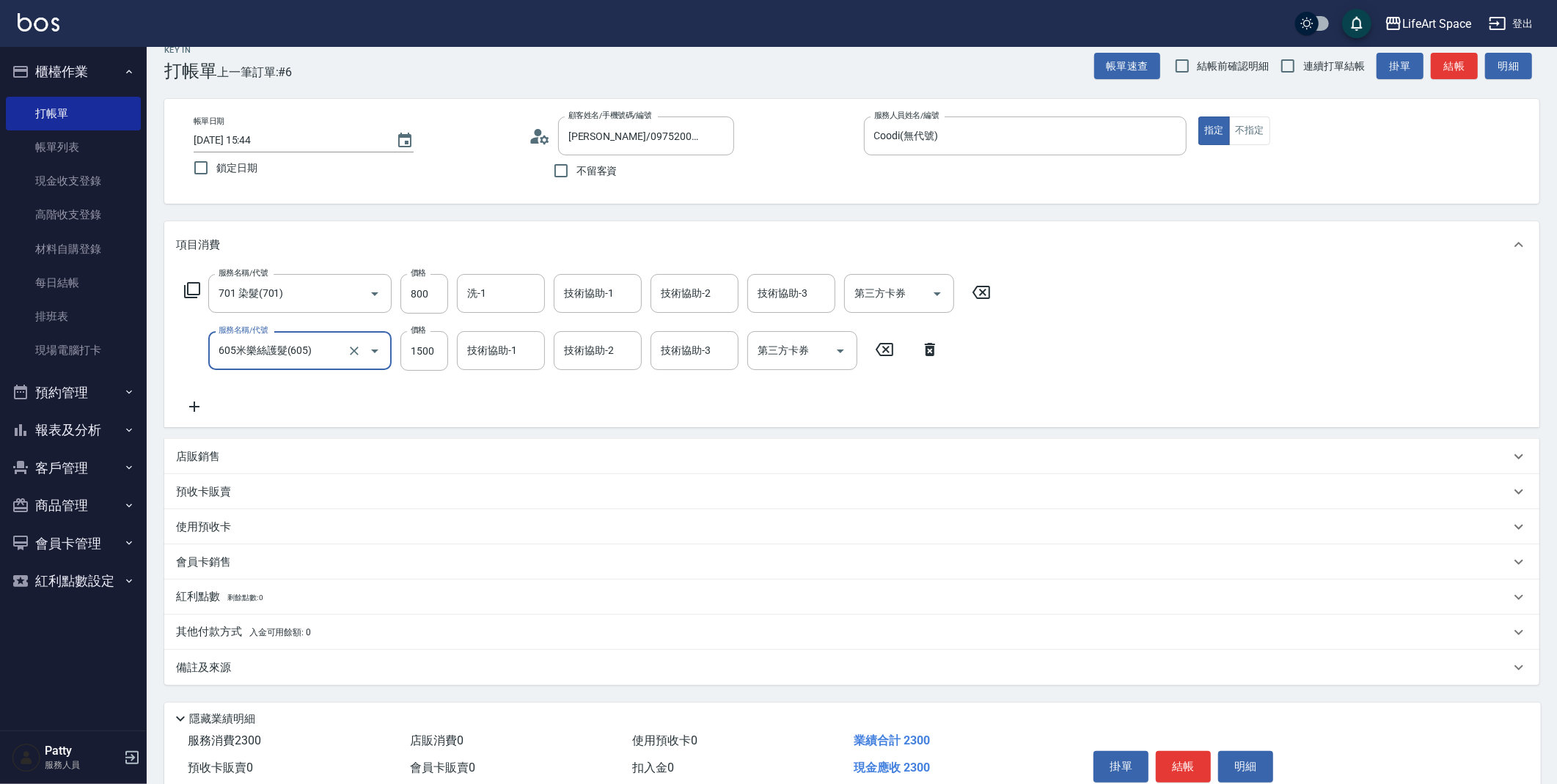
scroll to position [45, 0]
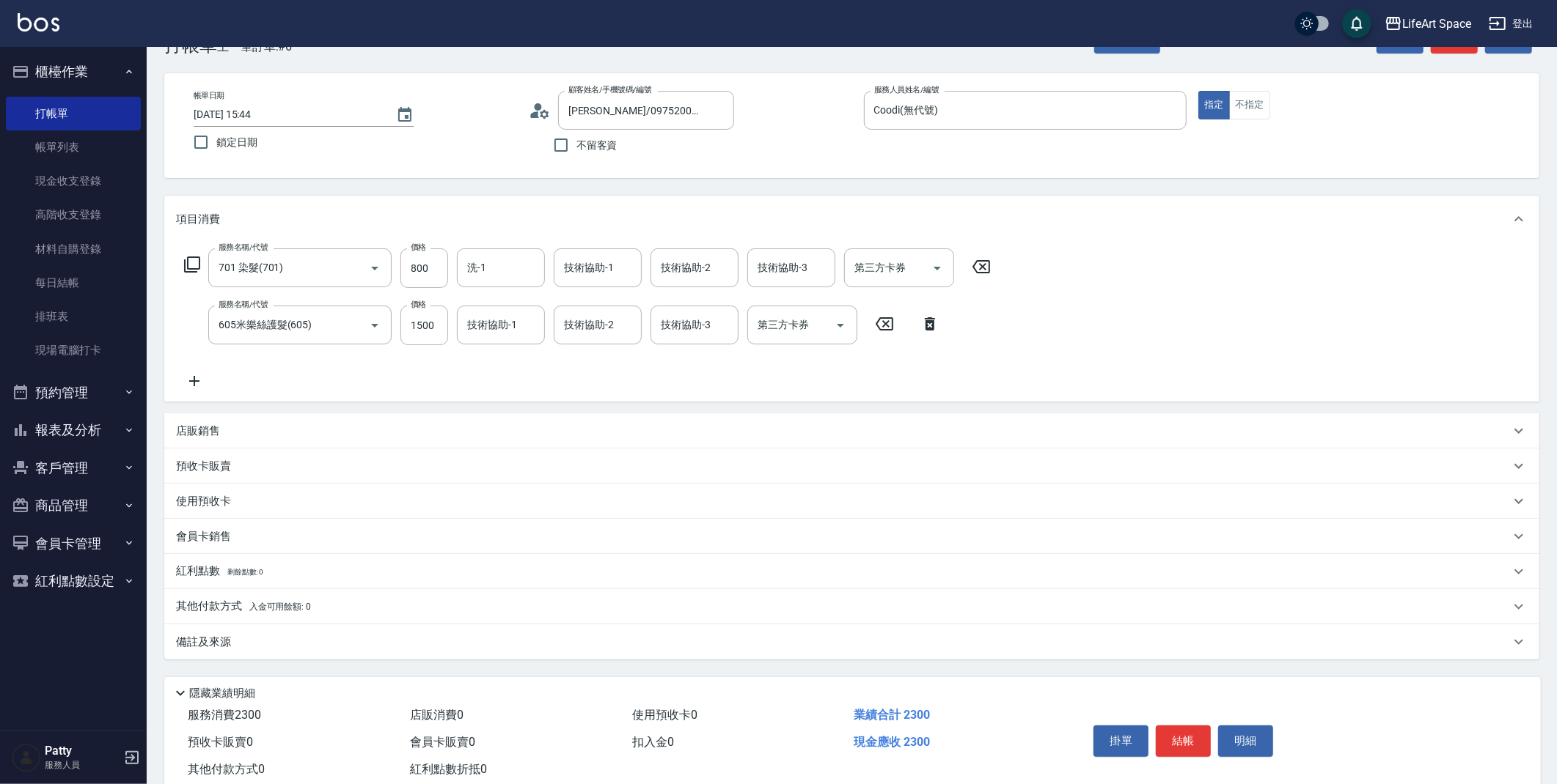
click at [202, 603] on p "其他付款方式 入金可用餘額: 0" at bounding box center [243, 606] width 135 height 16
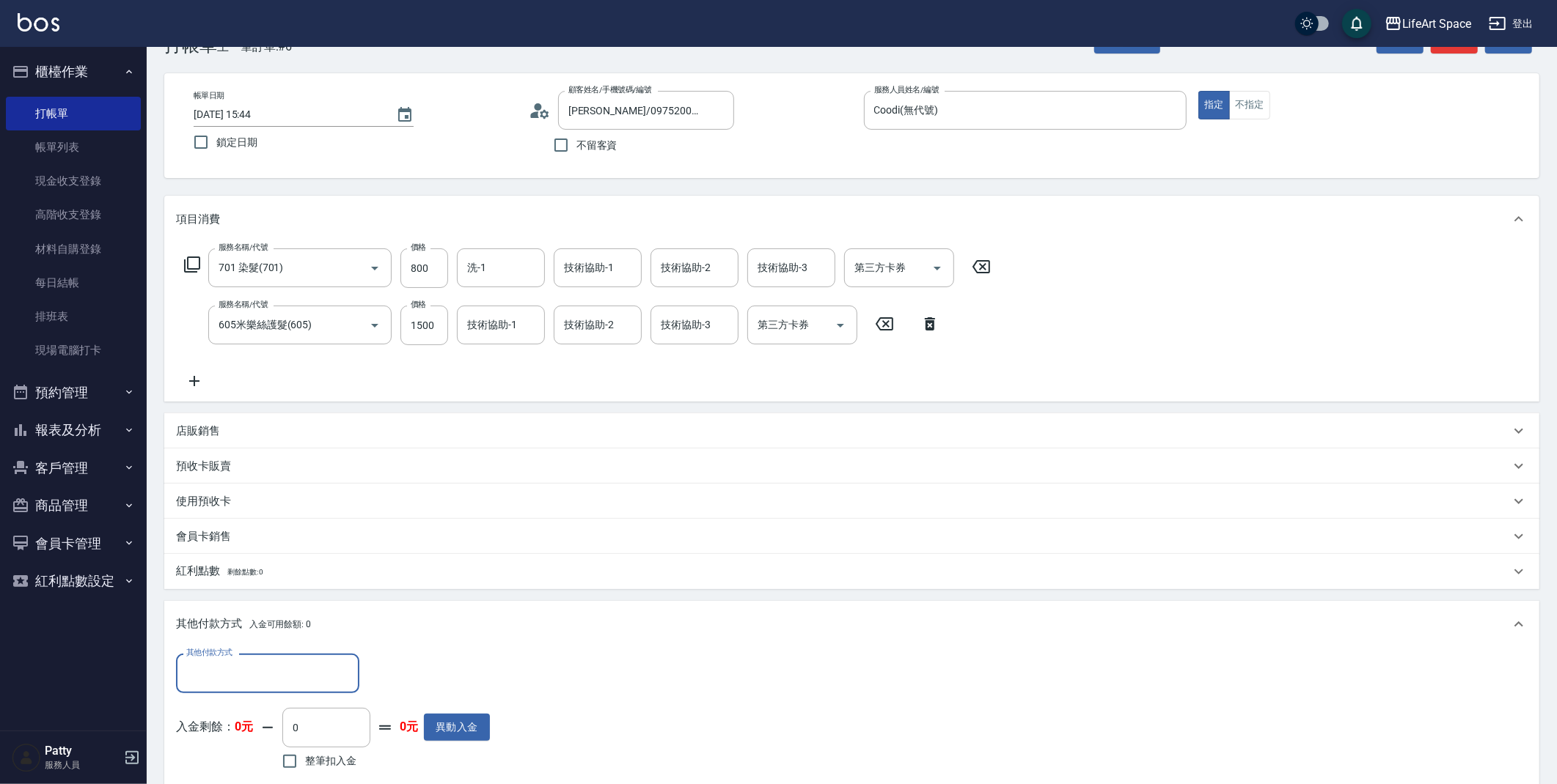
scroll to position [1, 0]
click at [228, 668] on input "其他付款方式" at bounding box center [267, 673] width 170 height 26
click at [223, 566] on span "轉帳" at bounding box center [267, 563] width 184 height 24
type input "轉帳"
click at [393, 674] on input "0" at bounding box center [423, 674] width 110 height 40
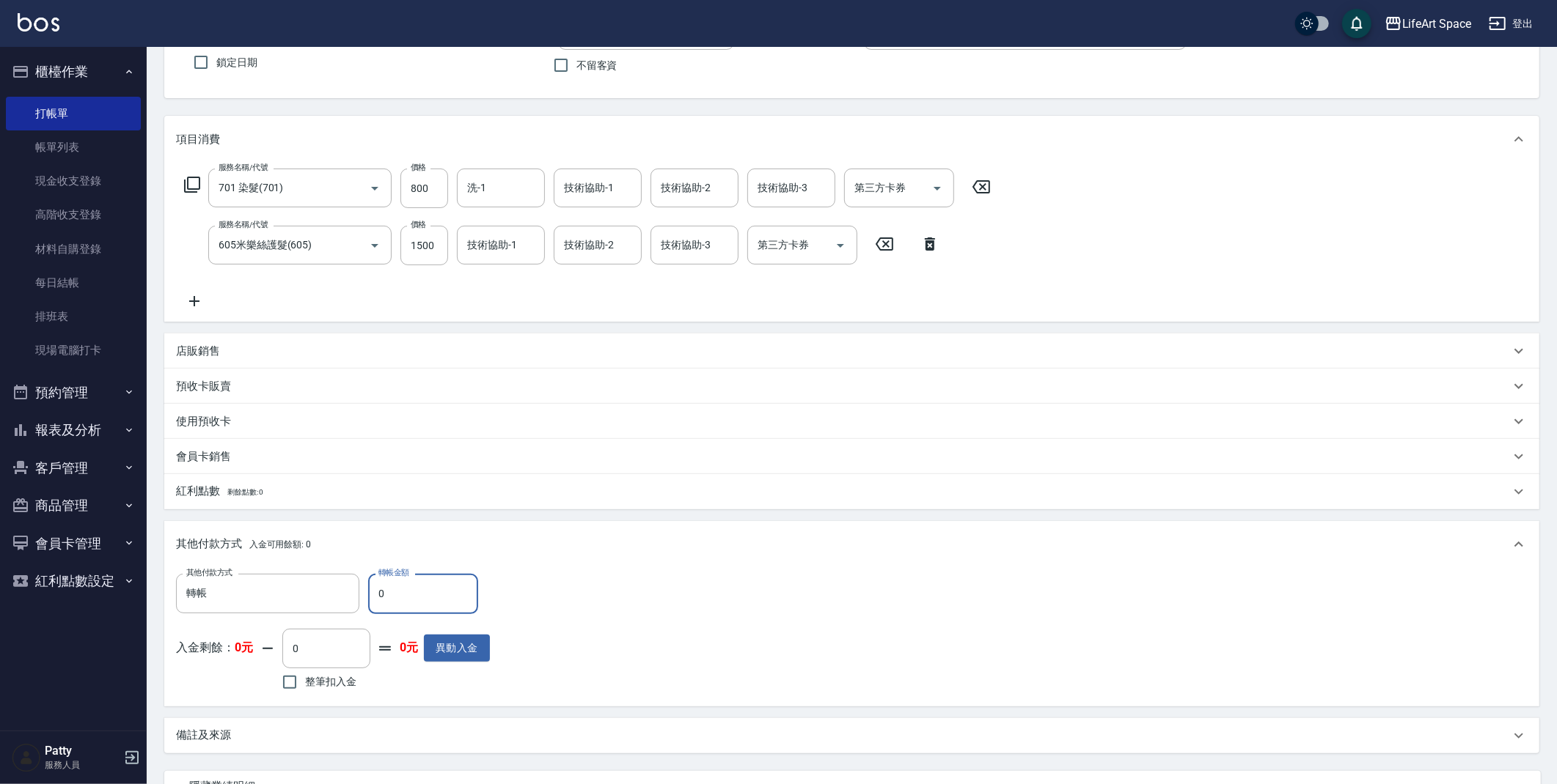
scroll to position [257, 0]
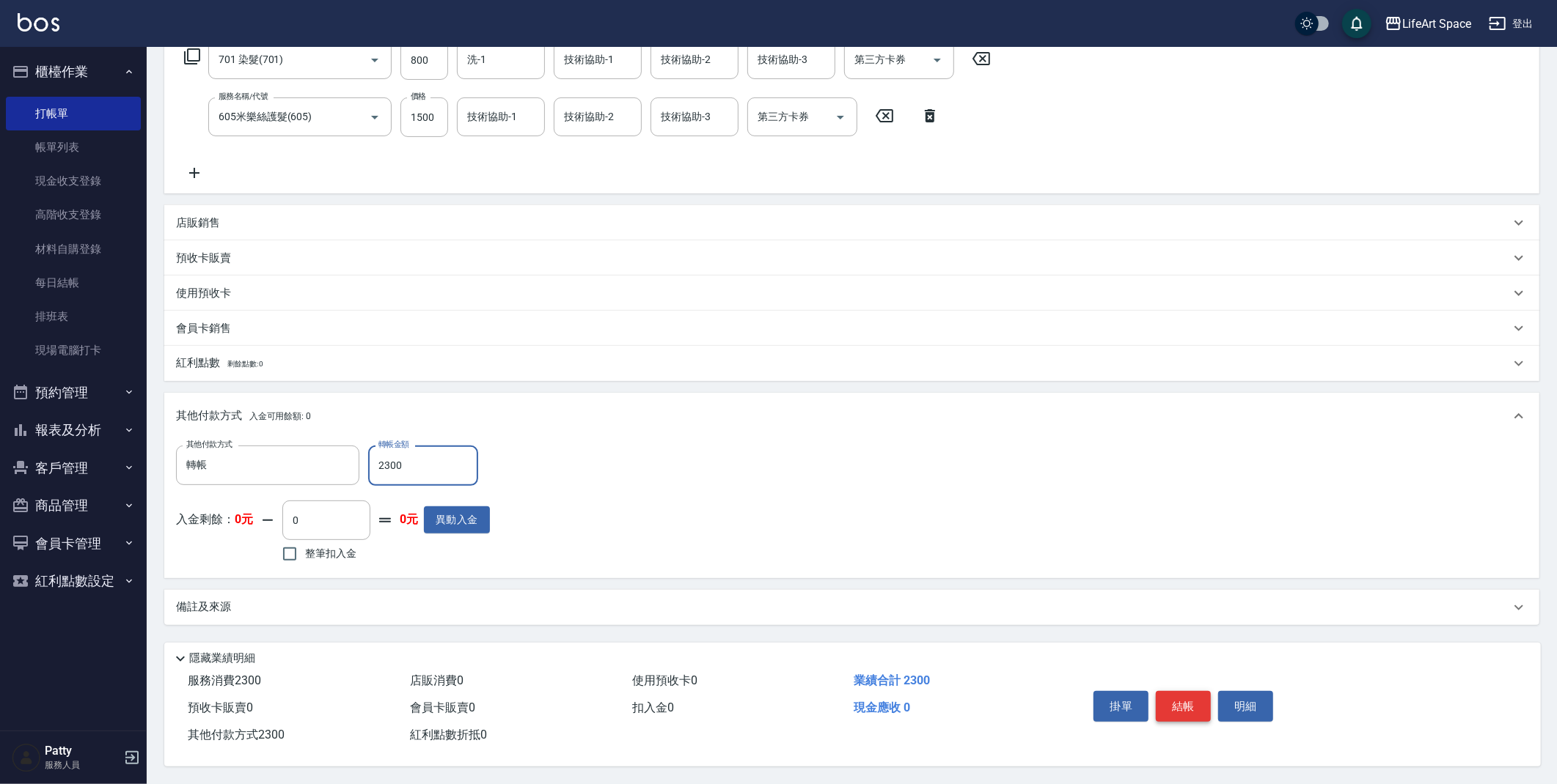
type input "2300"
click at [1182, 700] on button "結帳" at bounding box center [1183, 706] width 55 height 31
